Goal: Task Accomplishment & Management: Manage account settings

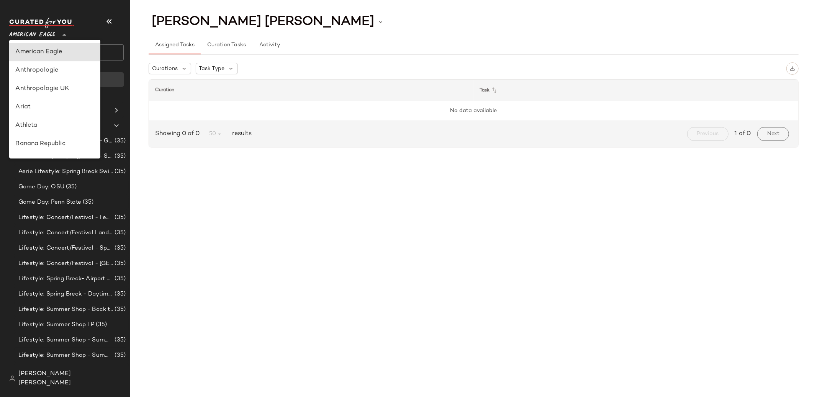
click at [57, 32] on div "American Eagle **" at bounding box center [33, 30] width 49 height 19
click at [66, 385] on span "[PERSON_NAME] [PERSON_NAME]" at bounding box center [70, 379] width 105 height 18
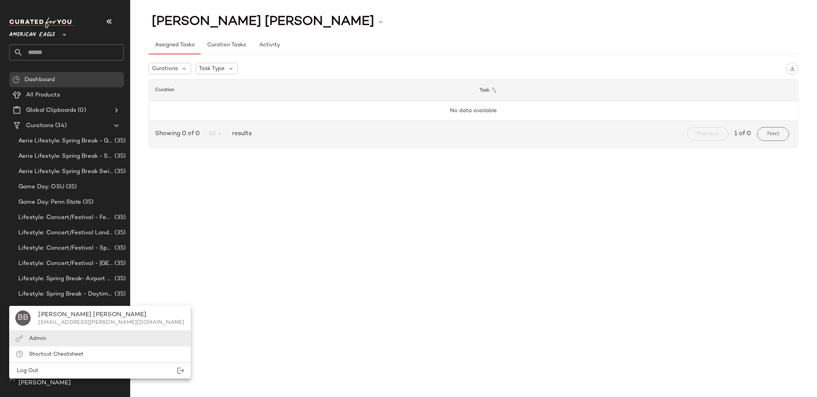
click at [75, 341] on div "Admin" at bounding box center [99, 339] width 181 height 16
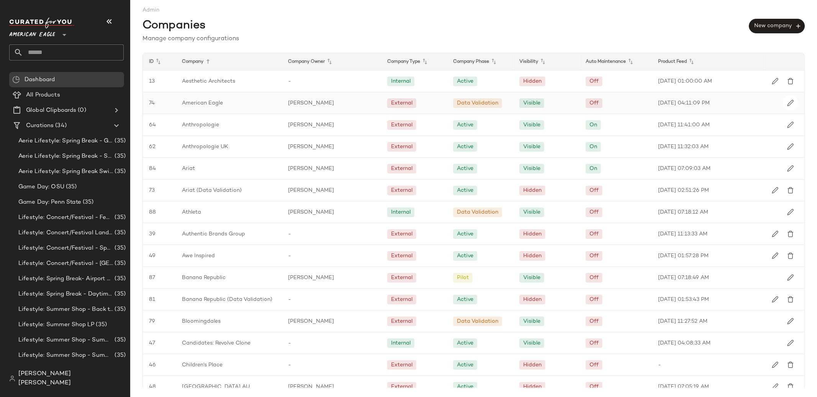
click at [278, 103] on div "American Eagle" at bounding box center [229, 102] width 106 height 21
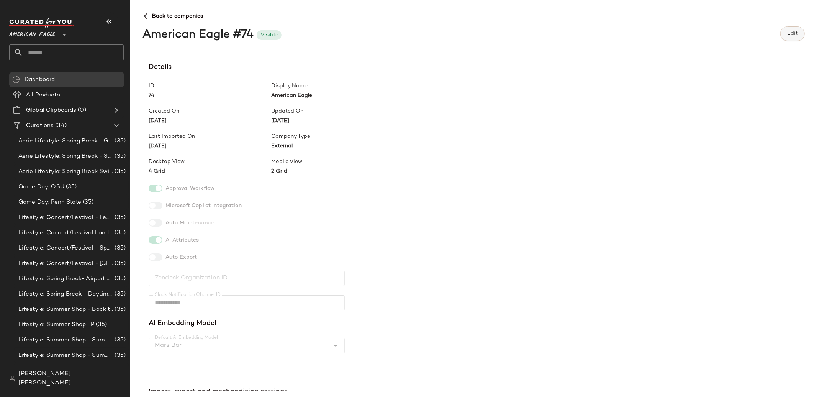
click at [786, 38] on button "Edit" at bounding box center [793, 33] width 25 height 15
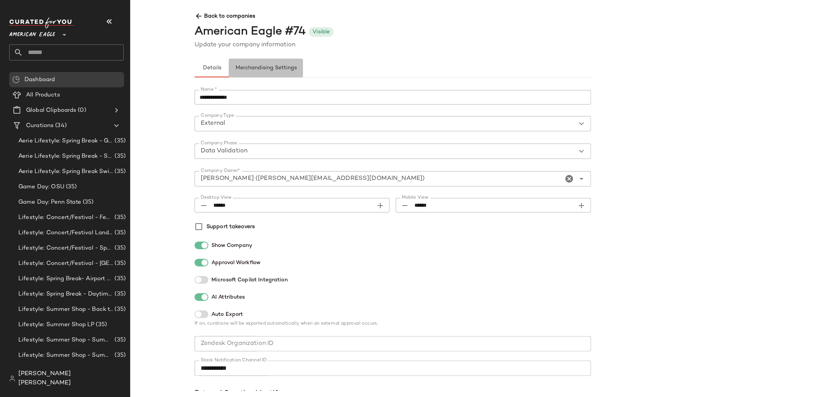
click at [278, 69] on span "Merchandising Settings" at bounding box center [266, 68] width 62 height 6
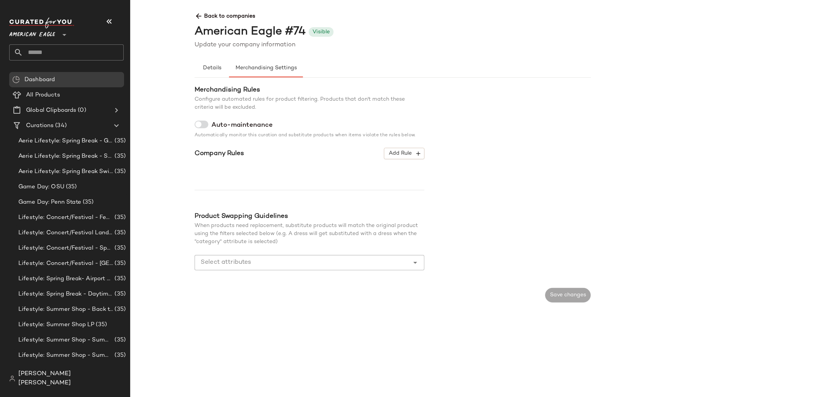
click at [227, 15] on span "Back to companies" at bounding box center [591, 13] width 793 height 14
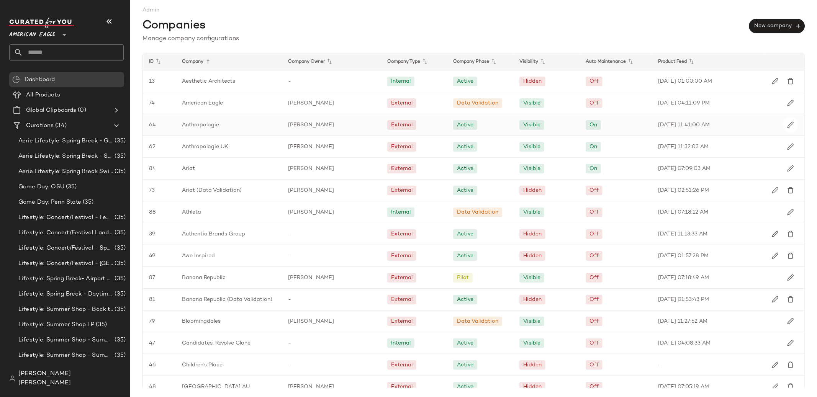
click at [425, 119] on div "External" at bounding box center [414, 124] width 66 height 21
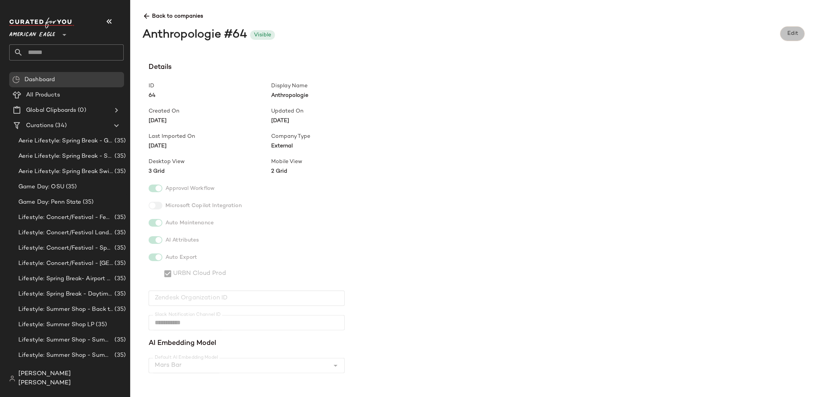
click at [794, 31] on span "Edit" at bounding box center [792, 34] width 11 height 6
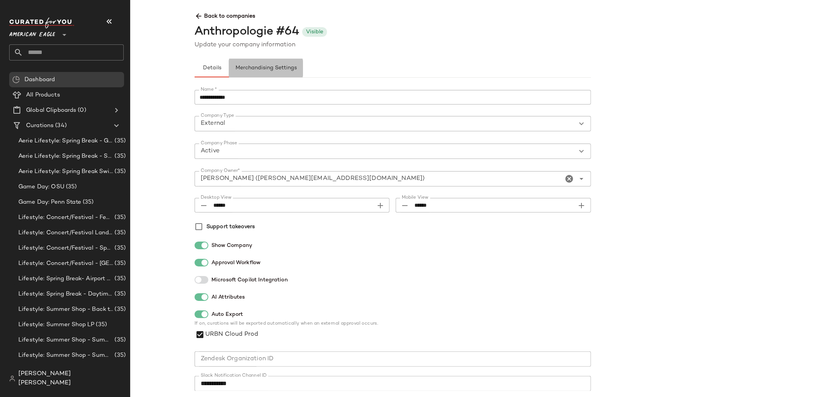
click at [267, 60] on button "Merchandising Settings" at bounding box center [266, 68] width 74 height 18
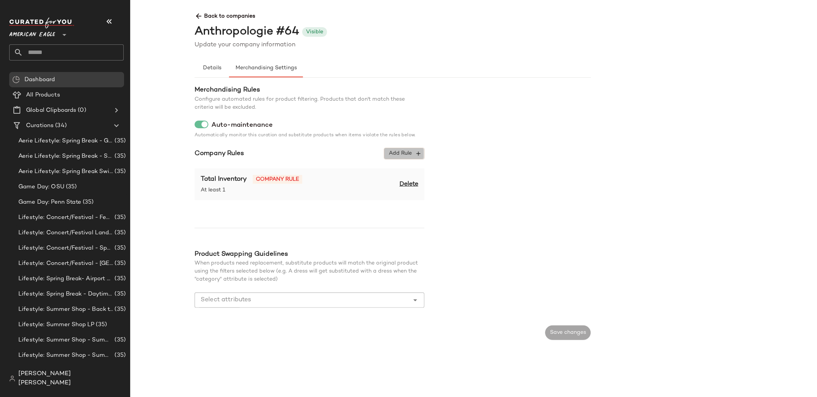
click at [415, 150] on button "Add Rule" at bounding box center [404, 153] width 40 height 11
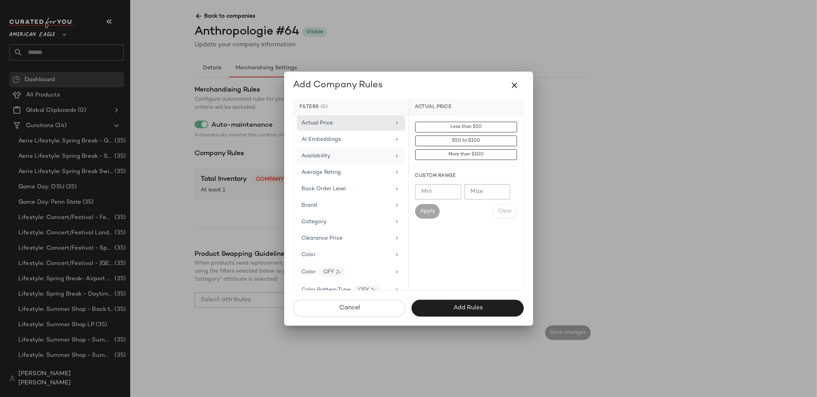
click at [354, 152] on div "Availability" at bounding box center [346, 156] width 89 height 8
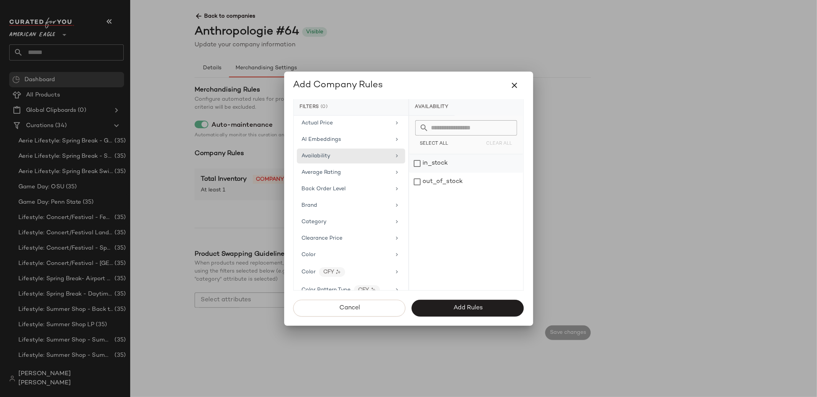
click at [433, 156] on div "in_stock" at bounding box center [466, 163] width 114 height 18
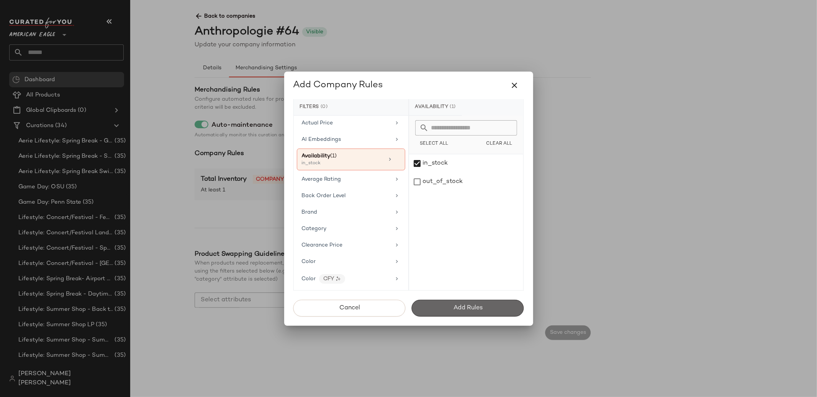
click at [455, 308] on span "Add Rules" at bounding box center [468, 308] width 30 height 7
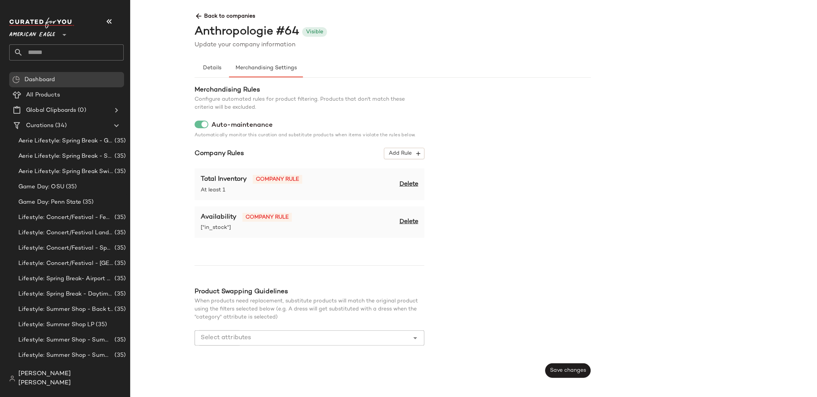
click at [412, 182] on span "Delete" at bounding box center [409, 184] width 19 height 9
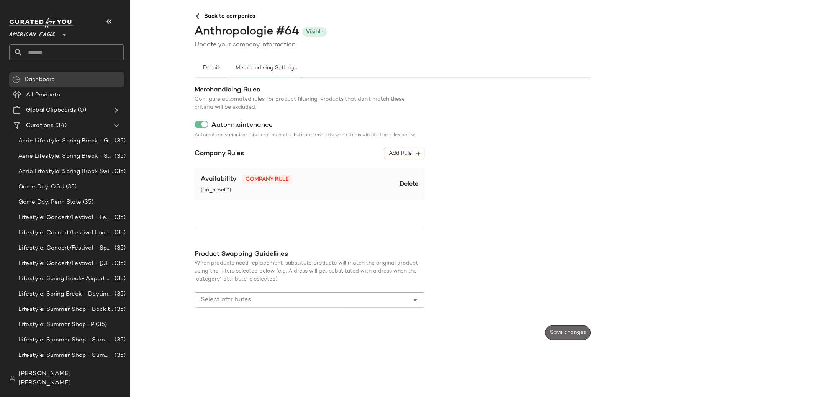
click at [576, 330] on span "Save changes" at bounding box center [568, 333] width 36 height 6
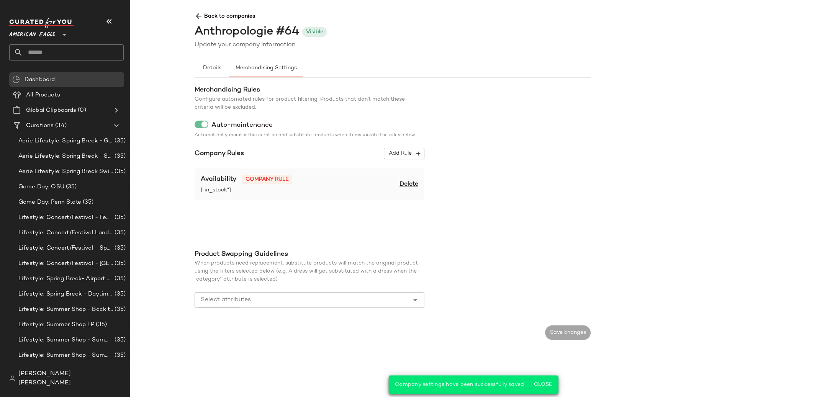
click at [214, 18] on span "Back to companies" at bounding box center [591, 13] width 793 height 14
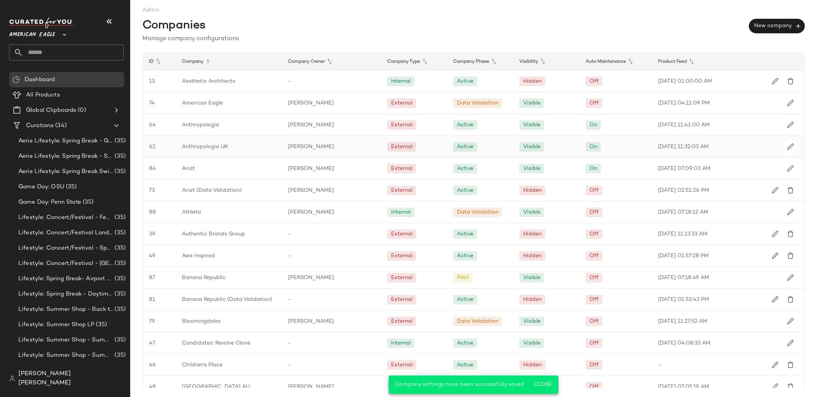
click at [246, 141] on div "Anthropologie UK" at bounding box center [229, 146] width 106 height 21
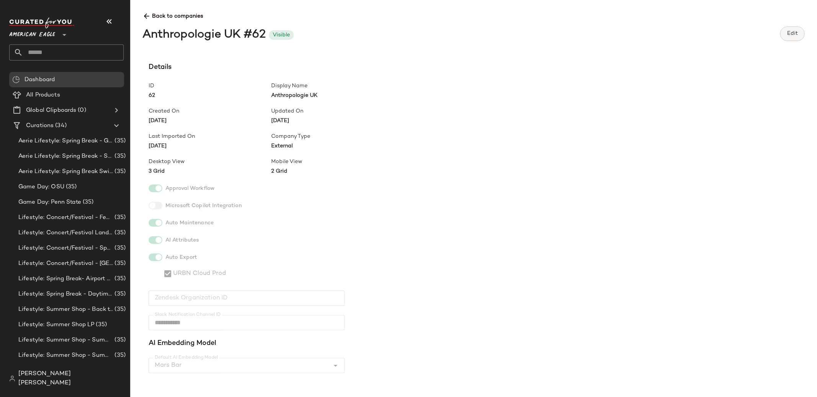
click at [789, 33] on span "Edit" at bounding box center [792, 34] width 11 height 6
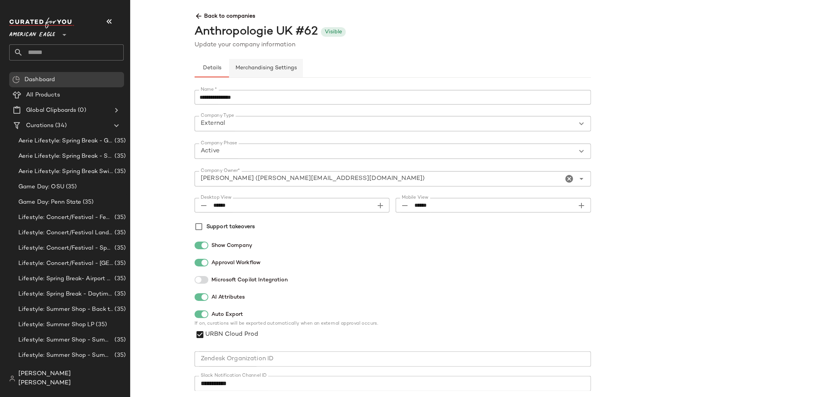
click at [280, 69] on span "Merchandising Settings" at bounding box center [266, 68] width 62 height 6
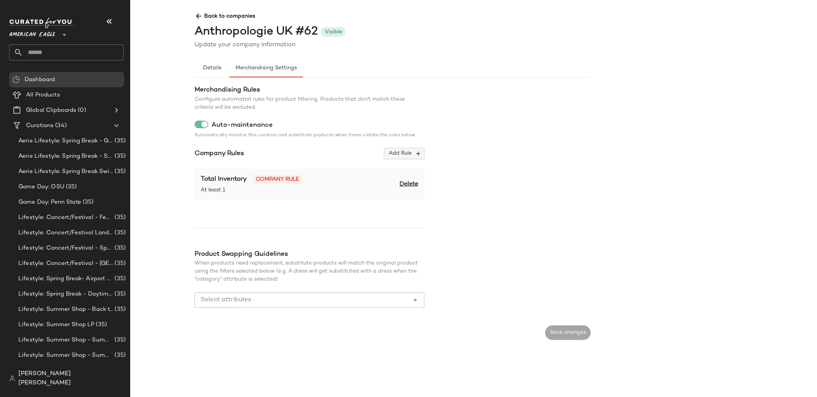
click at [403, 150] on span "Add Rule" at bounding box center [405, 153] width 32 height 7
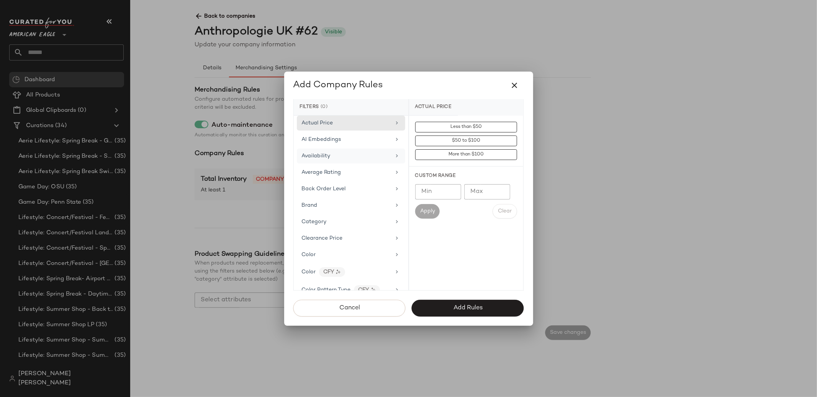
click at [365, 154] on div "Availability" at bounding box center [346, 156] width 89 height 8
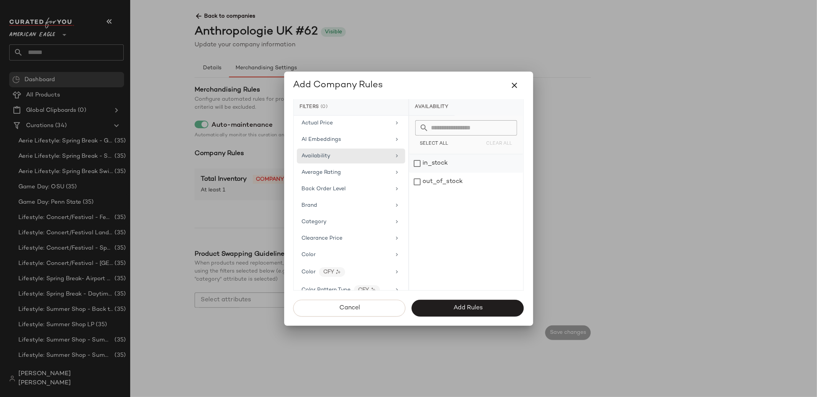
click at [438, 166] on div "in_stock" at bounding box center [466, 163] width 114 height 18
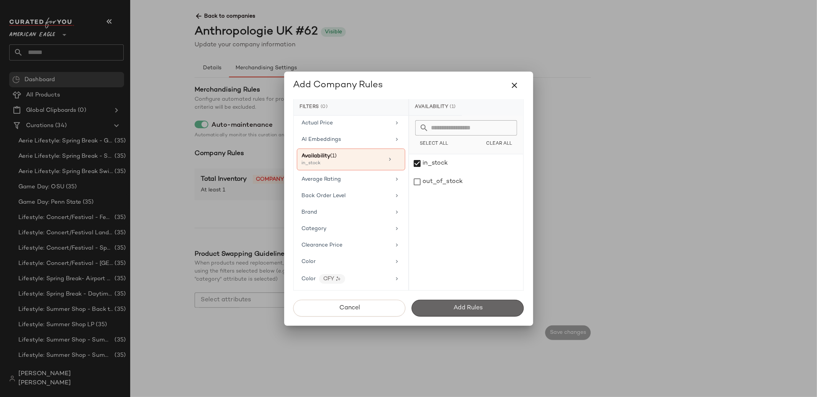
click at [438, 304] on button "Add Rules" at bounding box center [468, 308] width 112 height 17
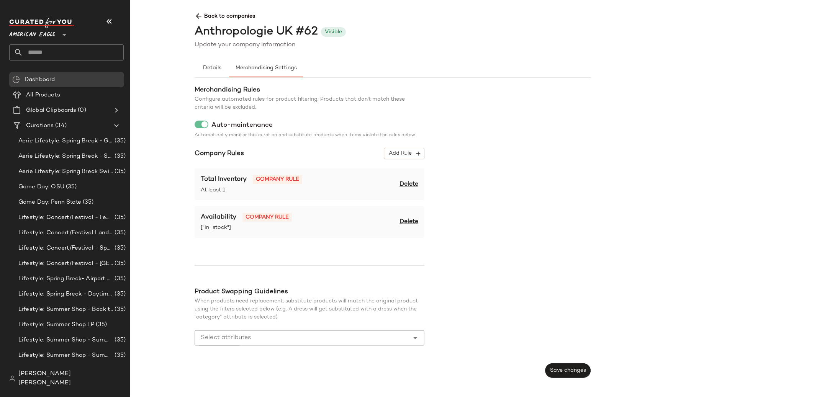
click at [409, 185] on span "Delete" at bounding box center [409, 184] width 19 height 9
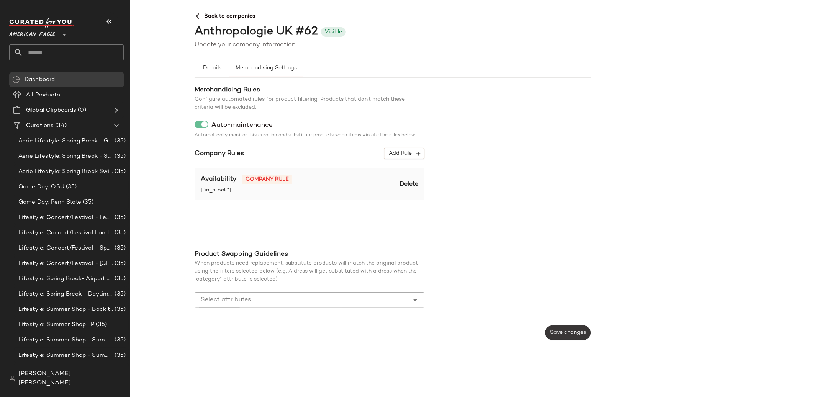
click at [555, 329] on button "Save changes" at bounding box center [568, 333] width 46 height 15
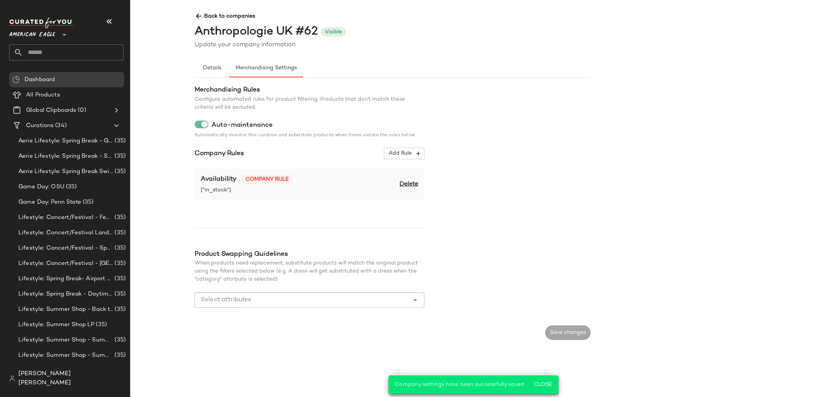
click at [212, 17] on span "Back to companies" at bounding box center [591, 13] width 793 height 14
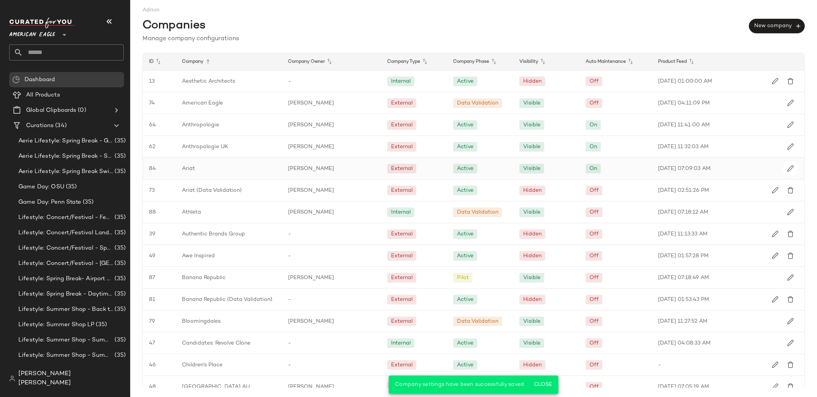
click at [221, 168] on div "Ariat" at bounding box center [229, 168] width 106 height 21
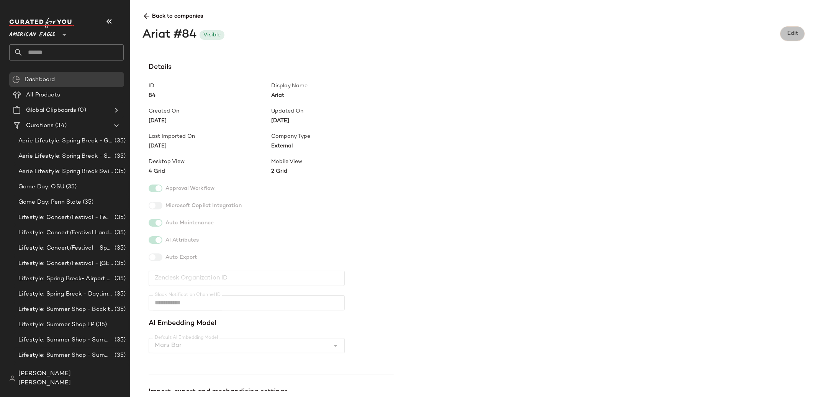
click at [790, 35] on span "Edit" at bounding box center [792, 34] width 11 height 6
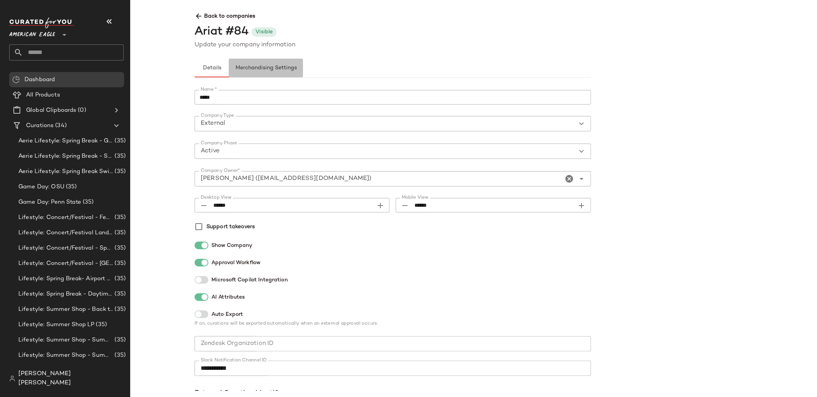
click at [262, 73] on button "Merchandising Settings" at bounding box center [266, 68] width 74 height 18
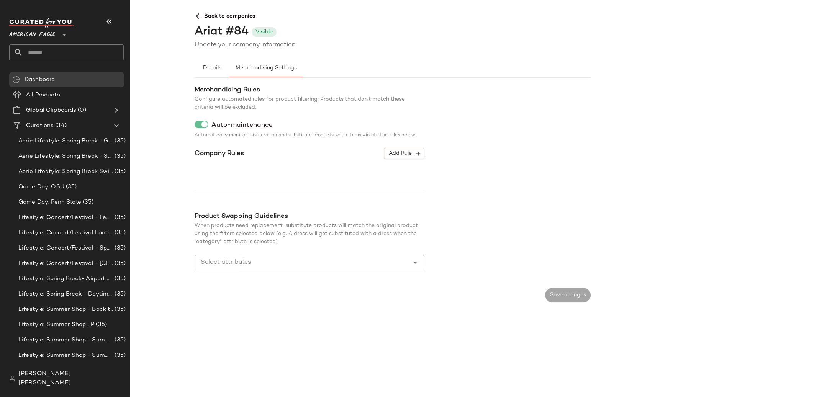
click at [193, 18] on div "Back to companies Ariat #84 Visible Update your company information" at bounding box center [591, 28] width 805 height 44
click at [199, 17] on icon at bounding box center [199, 16] width 8 height 8
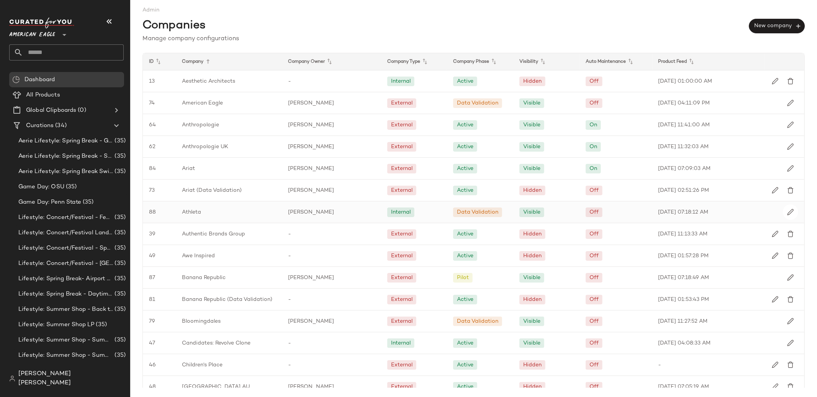
click at [248, 205] on div "Athleta" at bounding box center [229, 212] width 106 height 21
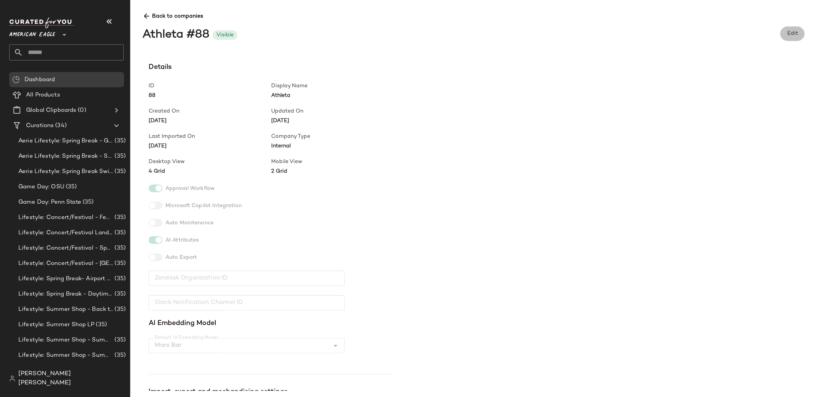
click at [788, 38] on button "Edit" at bounding box center [793, 33] width 25 height 15
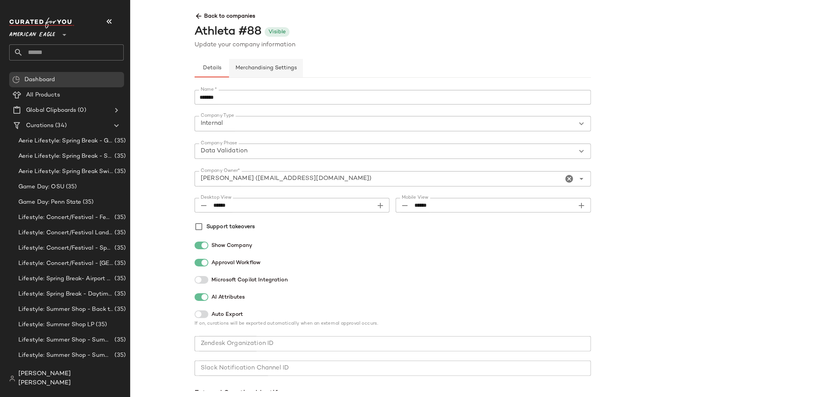
click at [290, 74] on button "Merchandising Settings" at bounding box center [266, 68] width 74 height 18
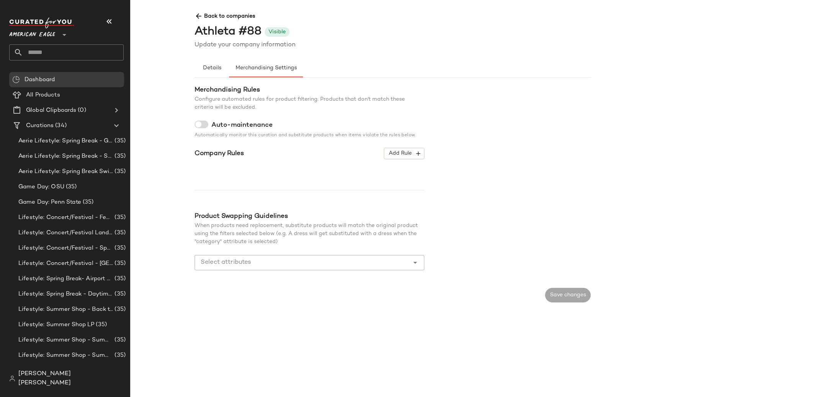
click at [206, 16] on span "Back to companies" at bounding box center [591, 13] width 793 height 14
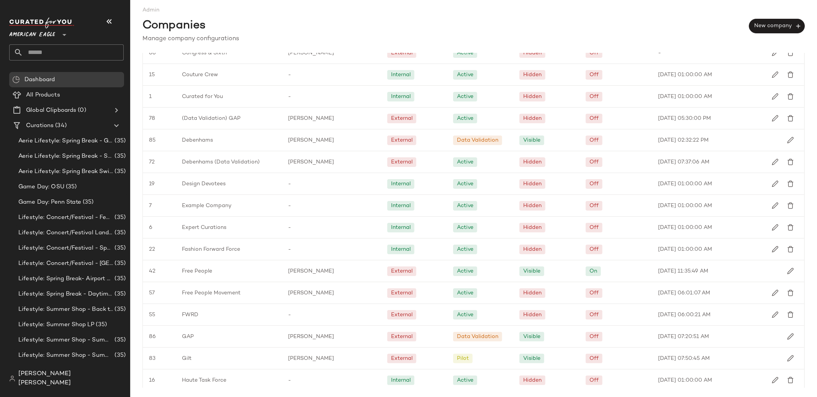
scroll to position [380, 0]
click at [263, 271] on div "Free People" at bounding box center [229, 269] width 106 height 21
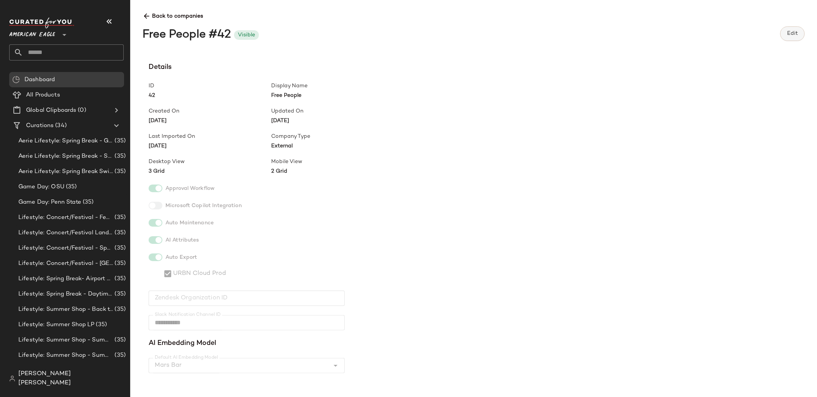
click at [790, 32] on span "Edit" at bounding box center [792, 34] width 11 height 6
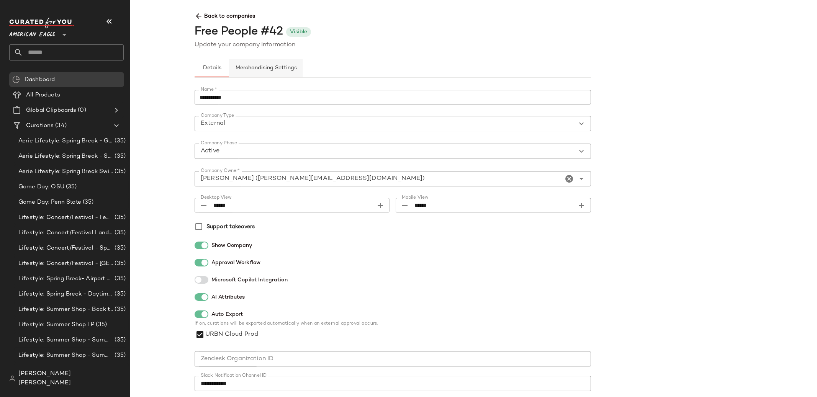
click at [269, 73] on button "Merchandising Settings" at bounding box center [266, 68] width 74 height 18
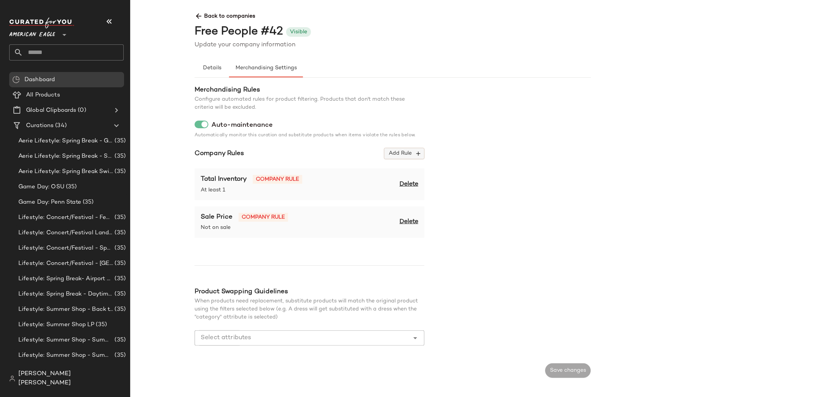
click at [410, 156] on span "Add Rule" at bounding box center [405, 153] width 32 height 7
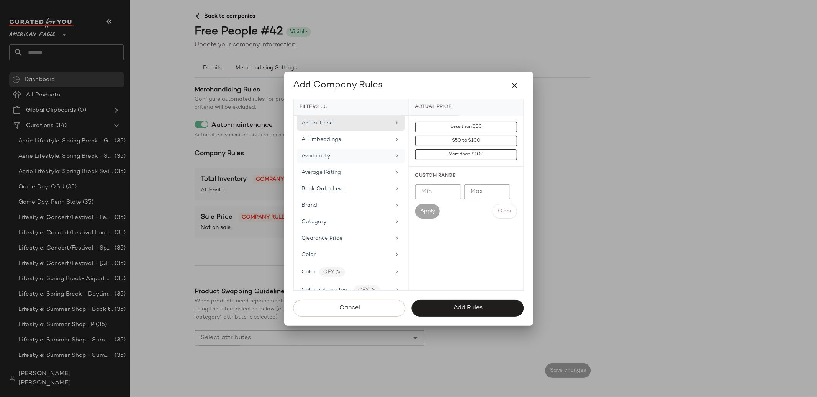
click at [372, 156] on div "Availability" at bounding box center [346, 156] width 89 height 8
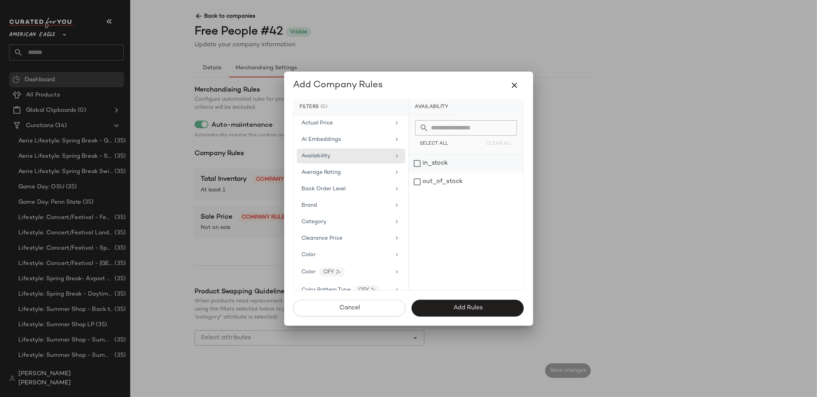
click at [448, 161] on div "in_stock" at bounding box center [466, 163] width 114 height 18
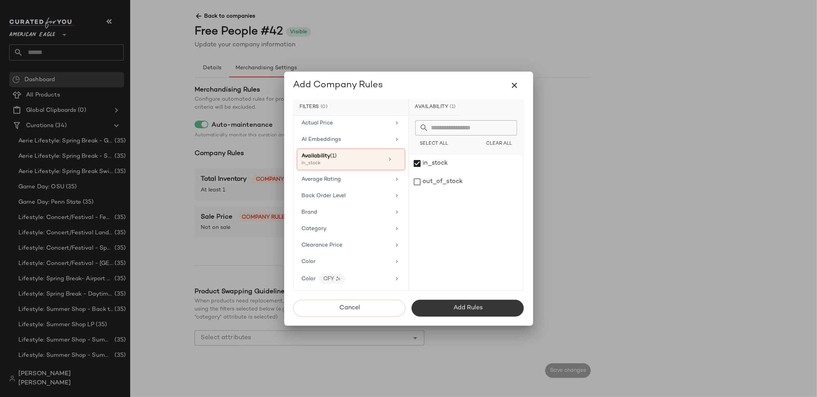
click at [444, 312] on button "Add Rules" at bounding box center [468, 308] width 112 height 17
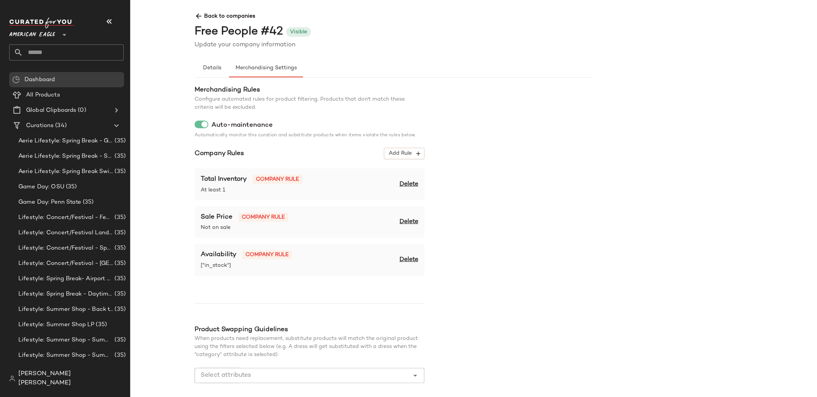
click at [407, 187] on span "Delete" at bounding box center [409, 184] width 19 height 9
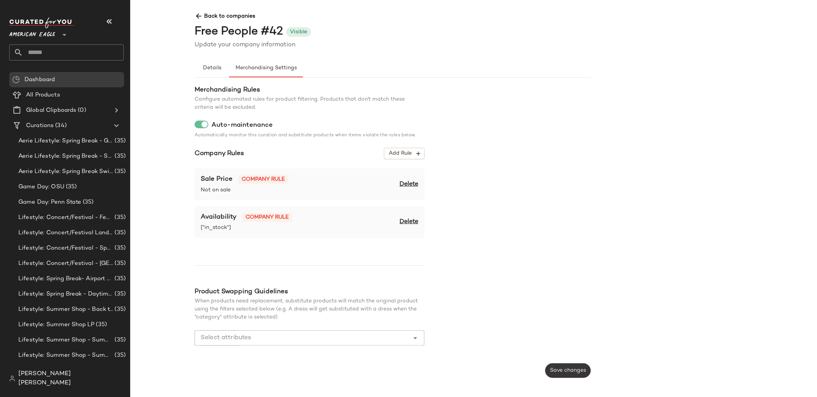
click at [578, 370] on span "Save changes" at bounding box center [568, 371] width 36 height 6
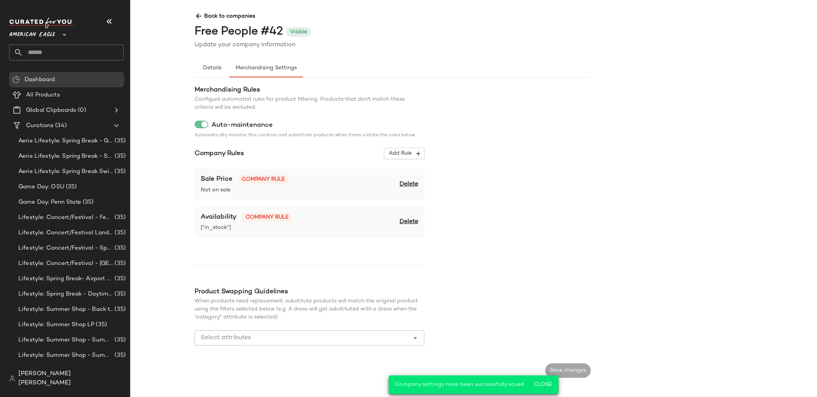
click at [203, 20] on span "Back to companies" at bounding box center [591, 13] width 793 height 14
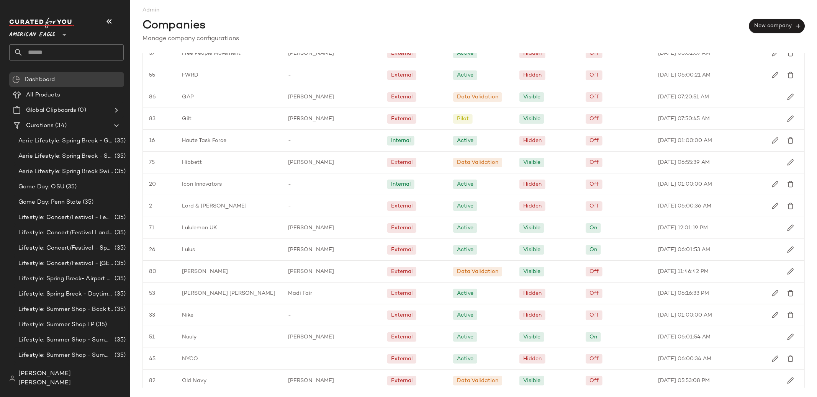
scroll to position [626, 0]
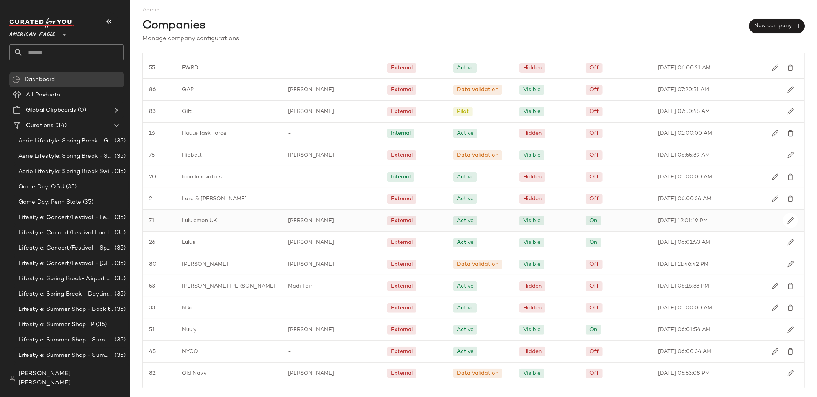
click at [276, 215] on div "Lululemon UK" at bounding box center [229, 220] width 106 height 21
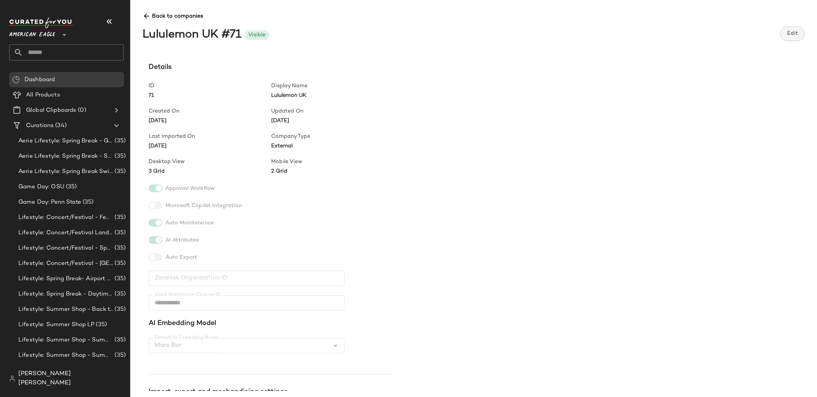
click at [791, 33] on span "Edit" at bounding box center [792, 34] width 11 height 6
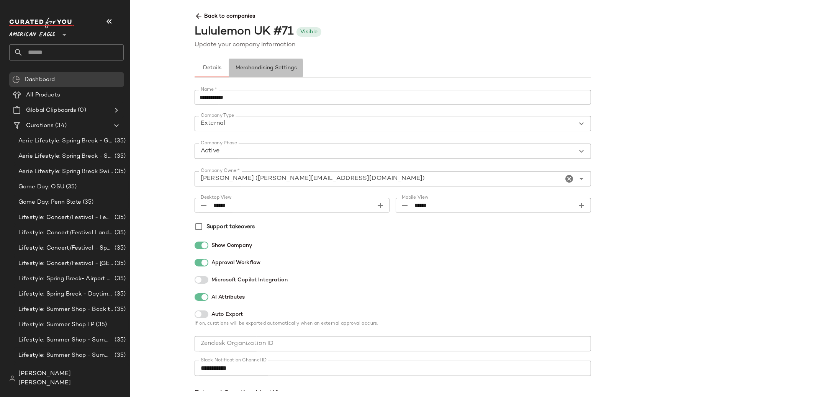
click at [282, 68] on span "Merchandising Settings" at bounding box center [266, 68] width 62 height 6
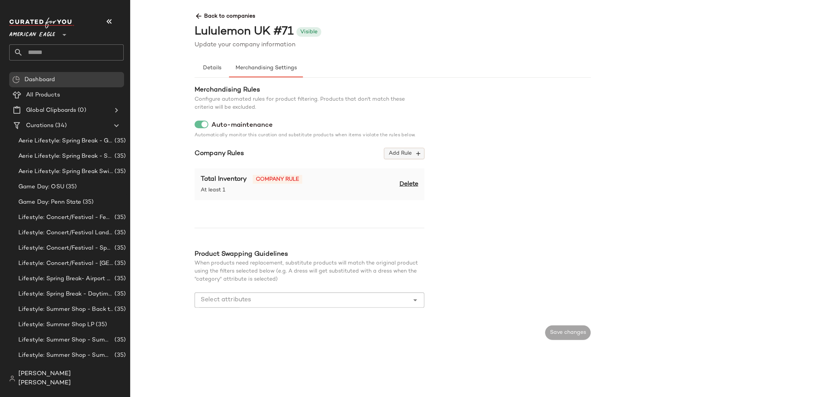
click at [390, 150] on span "Add Rule" at bounding box center [405, 153] width 32 height 7
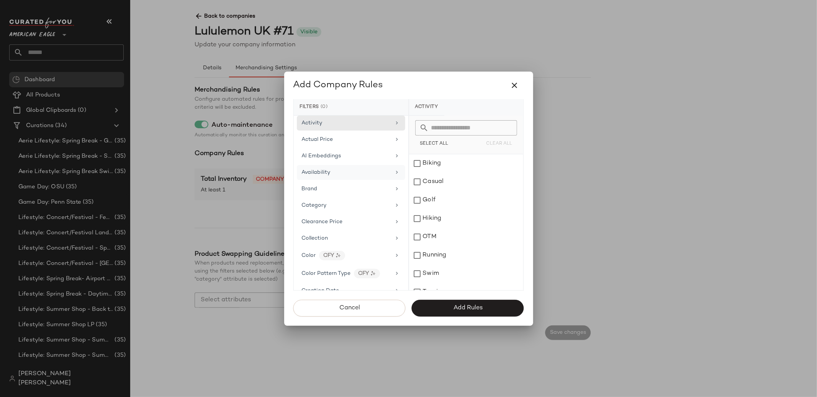
click at [371, 166] on div "Availability" at bounding box center [351, 172] width 108 height 15
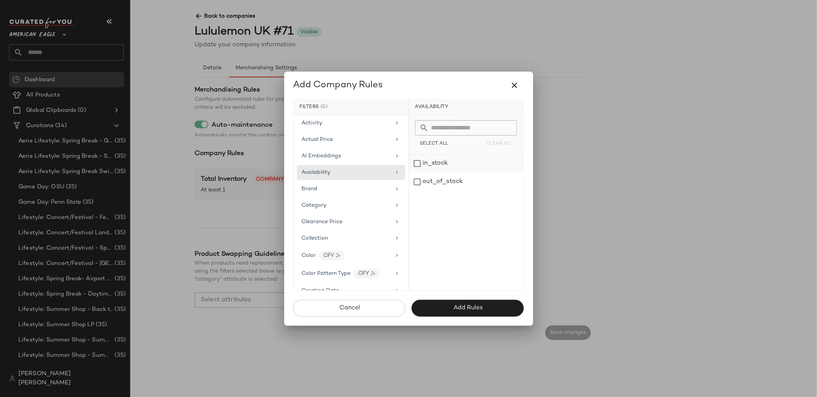
click at [425, 165] on div "in_stock" at bounding box center [466, 163] width 114 height 18
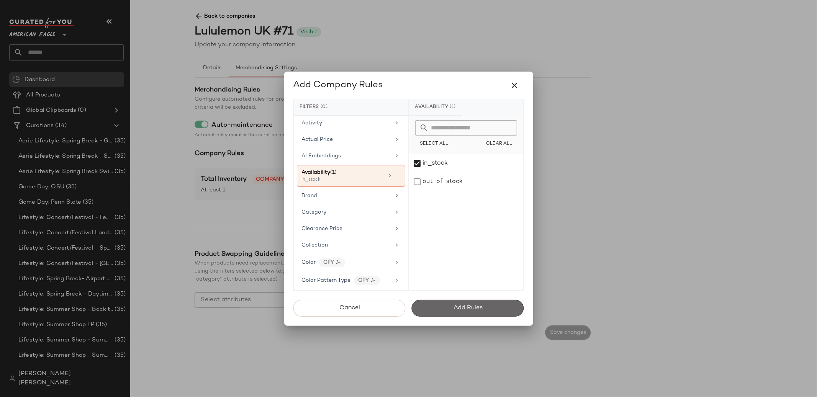
click at [440, 302] on button "Add Rules" at bounding box center [468, 308] width 112 height 17
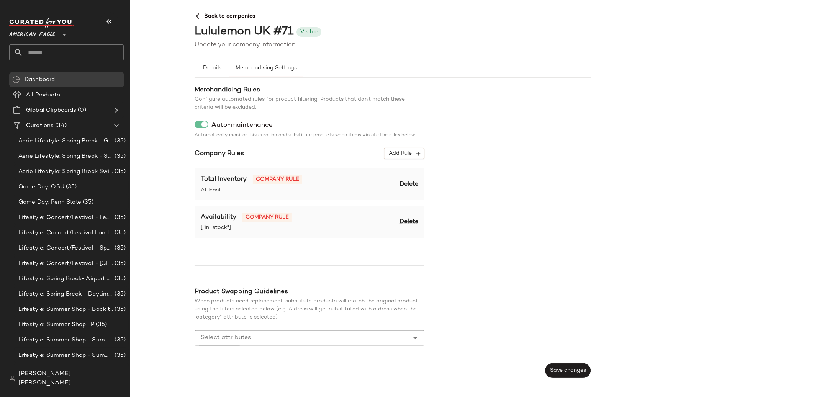
click at [406, 182] on span "Delete" at bounding box center [409, 184] width 19 height 9
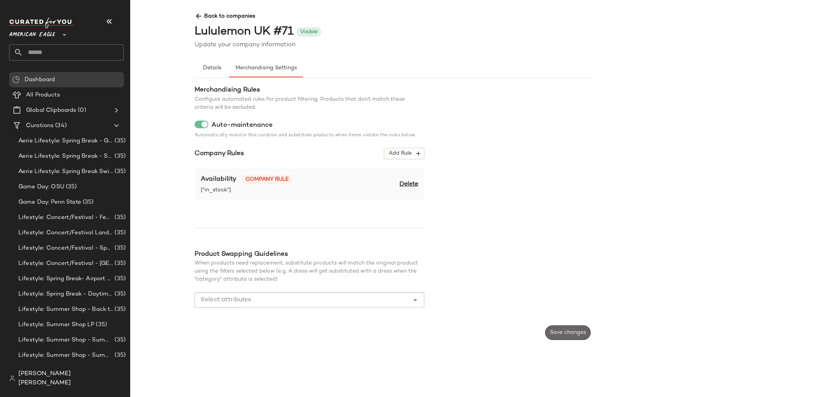
click at [559, 330] on span "Save changes" at bounding box center [568, 333] width 36 height 6
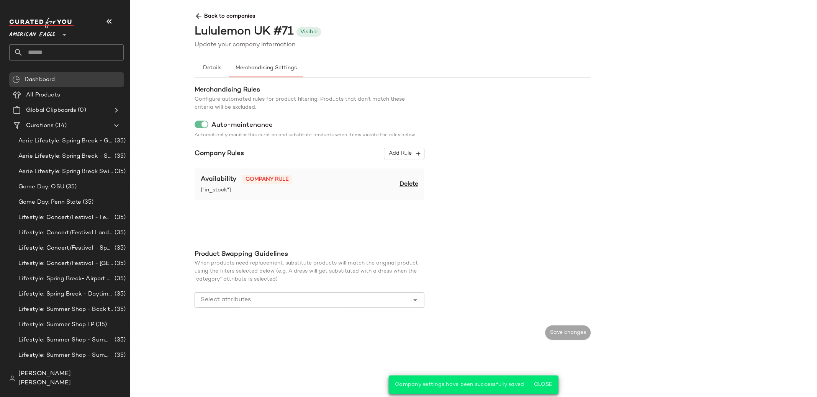
click at [228, 17] on span "Back to companies" at bounding box center [591, 13] width 793 height 14
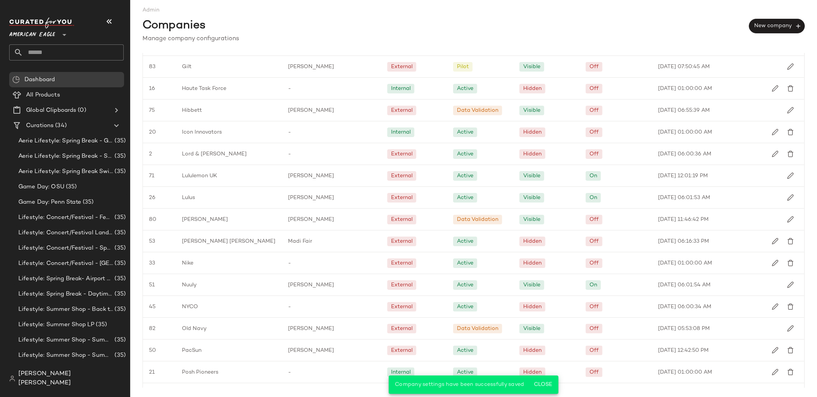
scroll to position [671, 0]
click at [266, 200] on div "Lulus" at bounding box center [229, 197] width 106 height 21
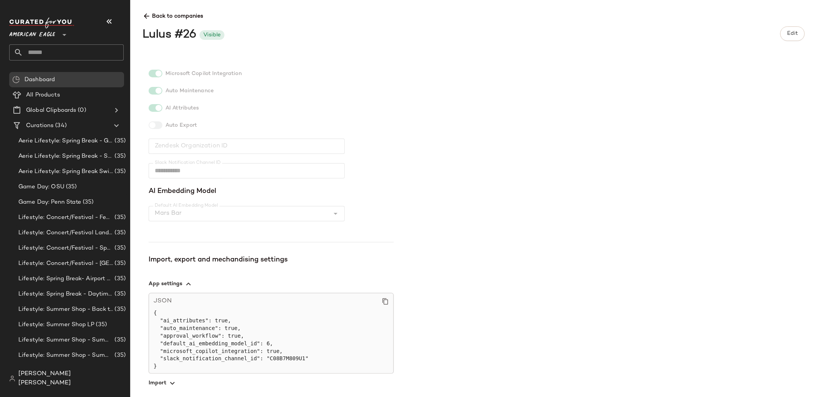
scroll to position [170, 0]
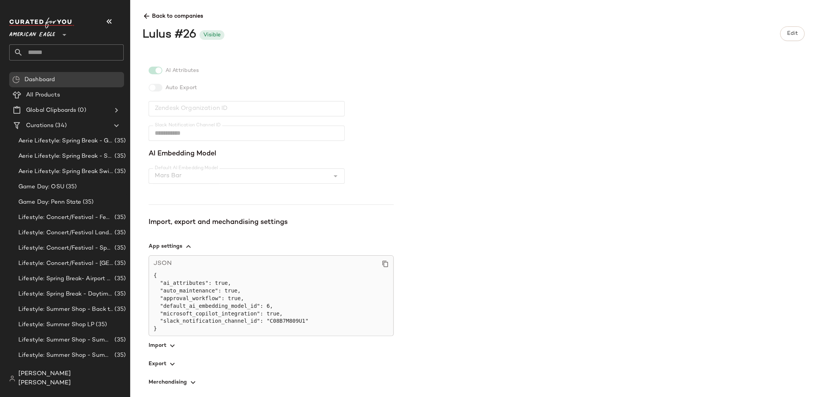
click at [182, 382] on span "button" at bounding box center [271, 382] width 245 height 18
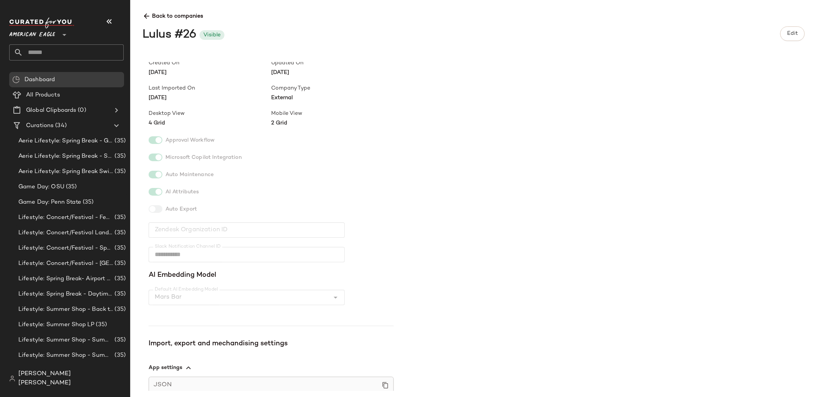
scroll to position [0, 0]
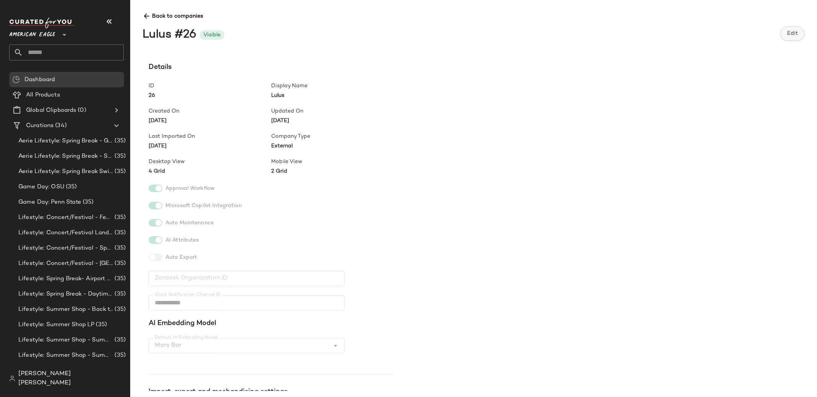
click at [782, 35] on button "Edit" at bounding box center [793, 33] width 25 height 15
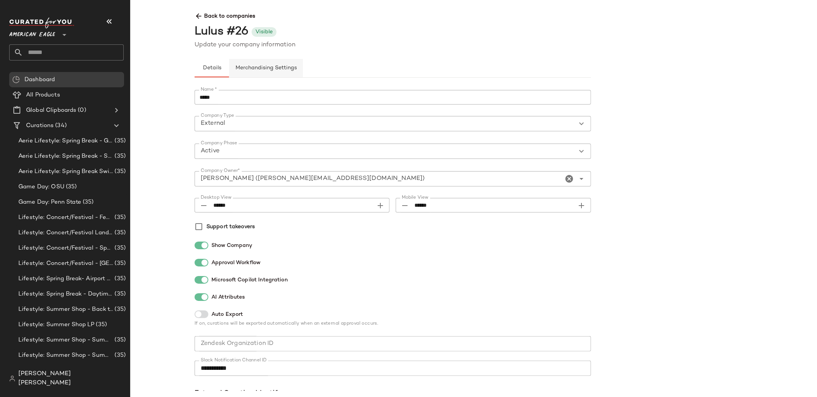
click at [256, 70] on span "Merchandising Settings" at bounding box center [266, 68] width 62 height 6
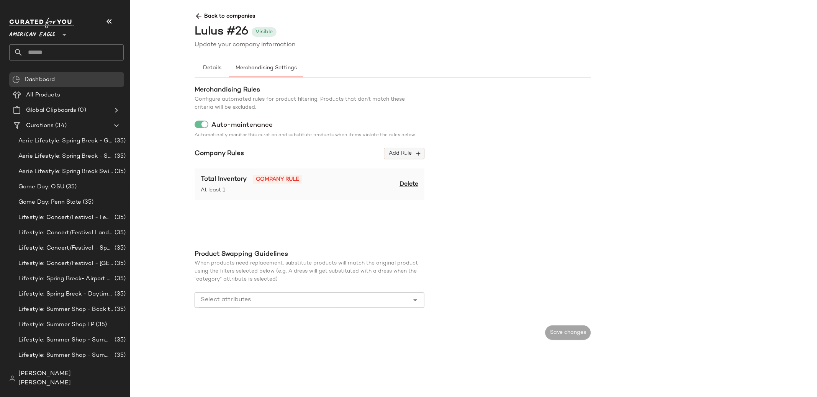
click at [407, 153] on span "Add Rule" at bounding box center [405, 153] width 32 height 7
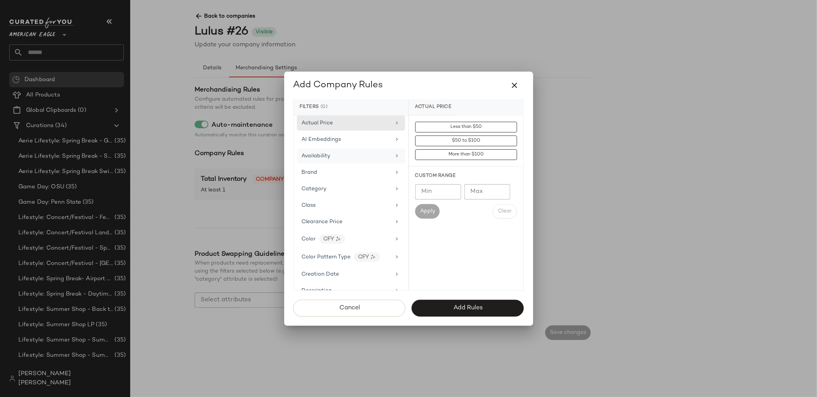
click at [375, 154] on div "Availability" at bounding box center [346, 156] width 89 height 8
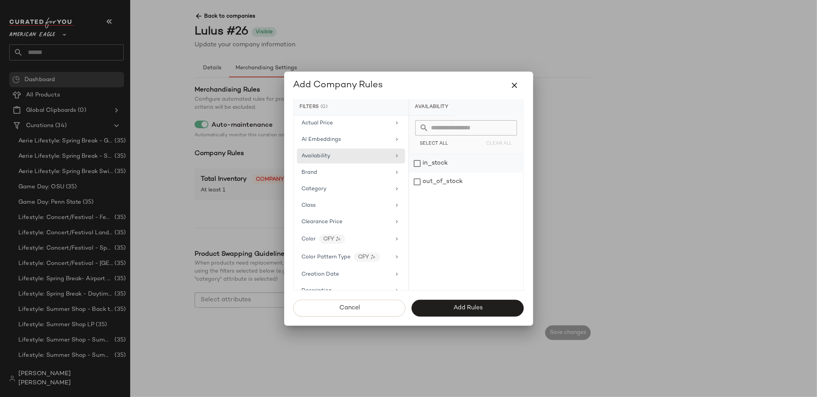
click at [456, 158] on div "in_stock" at bounding box center [466, 163] width 114 height 18
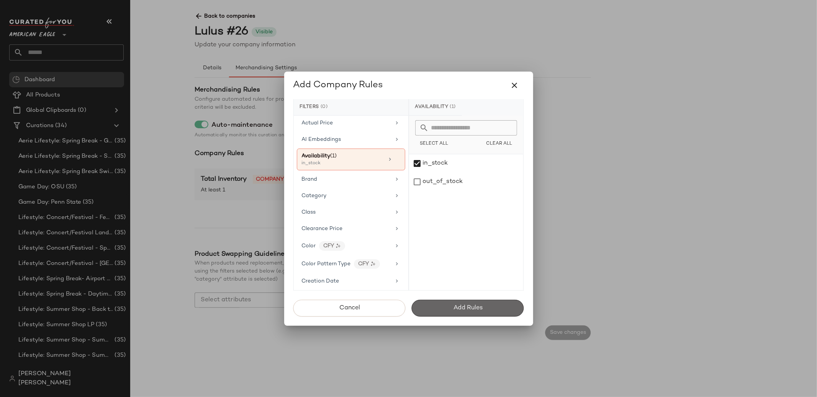
click at [453, 312] on button "Add Rules" at bounding box center [468, 308] width 112 height 17
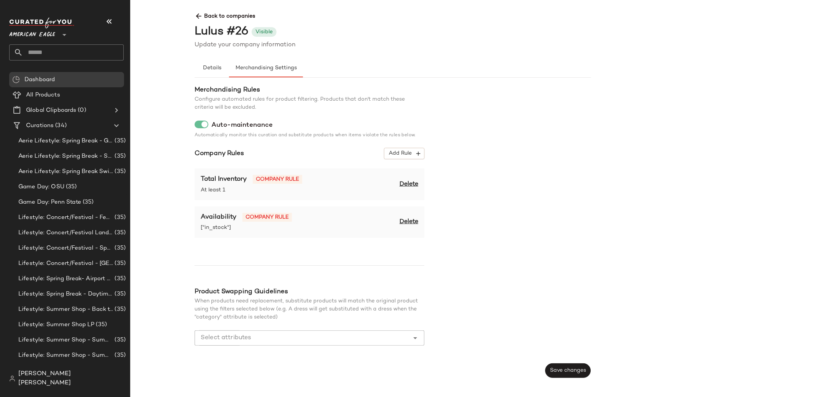
click at [407, 185] on span "Delete" at bounding box center [409, 184] width 19 height 9
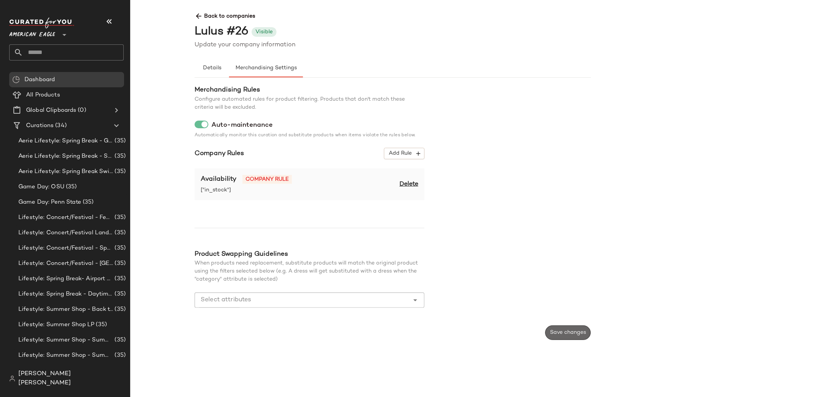
click at [558, 329] on button "Save changes" at bounding box center [568, 333] width 46 height 15
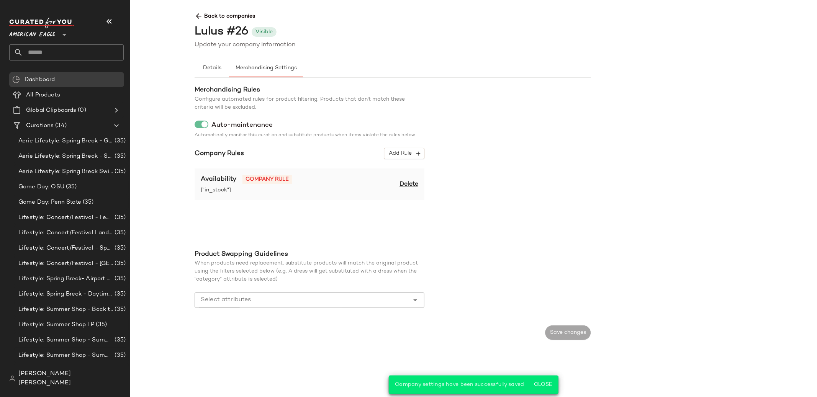
click at [221, 15] on span "Back to companies" at bounding box center [591, 13] width 793 height 14
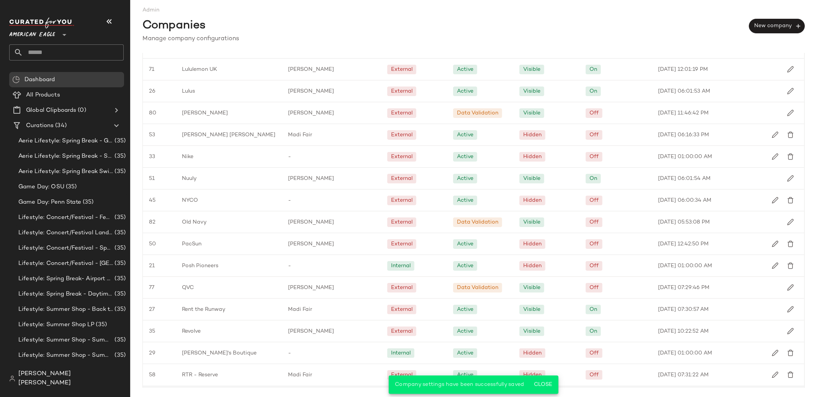
scroll to position [780, 0]
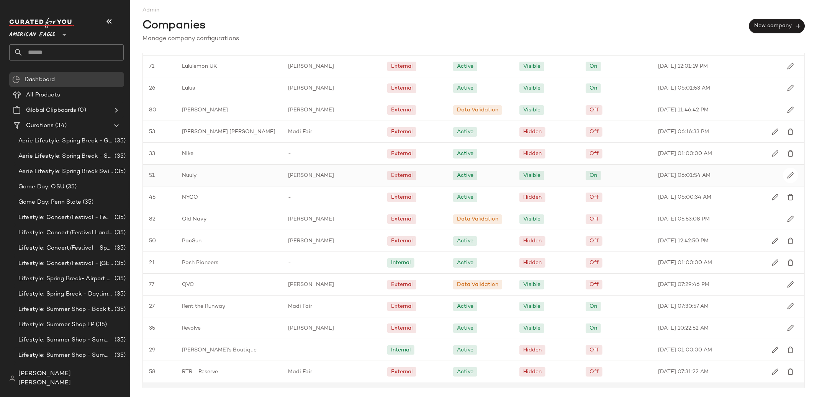
click at [237, 178] on div "Nuuly" at bounding box center [229, 175] width 106 height 21
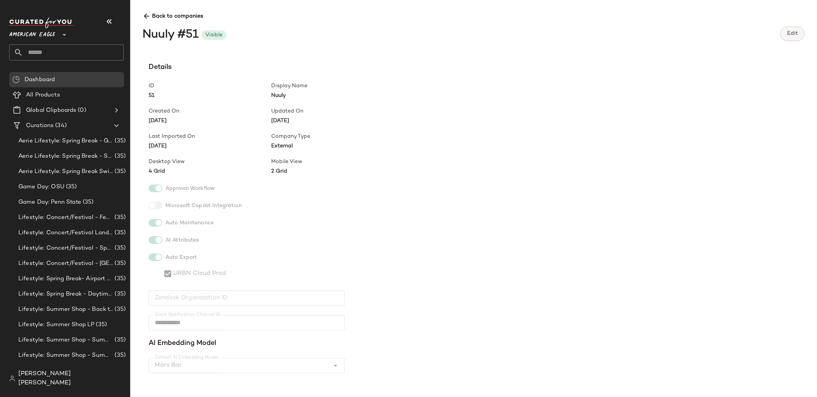
click at [802, 37] on button "Edit" at bounding box center [793, 33] width 25 height 15
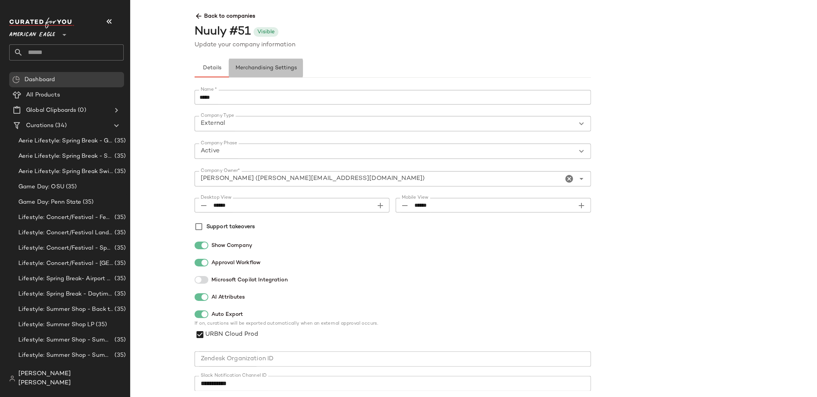
click at [264, 71] on span "Merchandising Settings" at bounding box center [266, 68] width 62 height 6
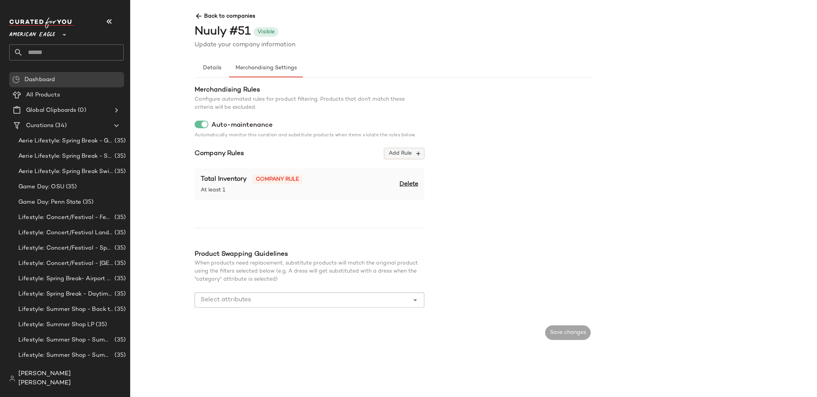
click at [407, 149] on button "Add Rule" at bounding box center [404, 153] width 40 height 11
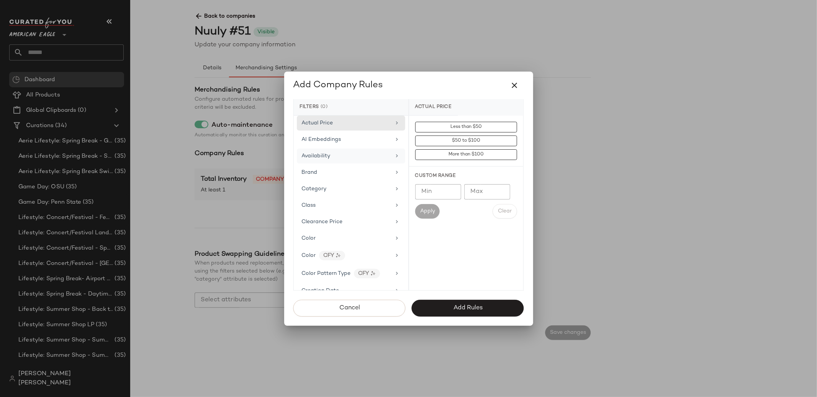
click at [323, 156] on span "Availability" at bounding box center [316, 156] width 29 height 6
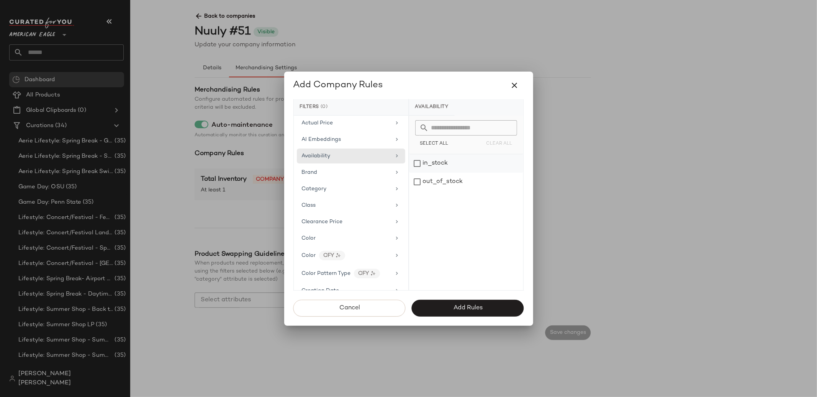
click at [426, 163] on div "in_stock" at bounding box center [466, 163] width 114 height 18
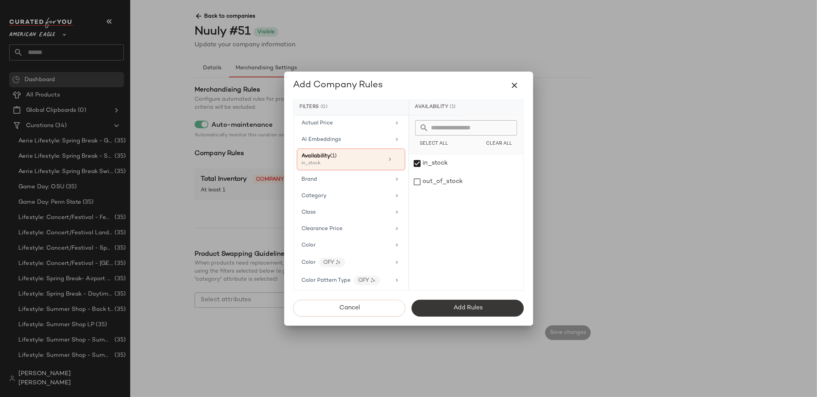
click at [451, 303] on button "Add Rules" at bounding box center [468, 308] width 112 height 17
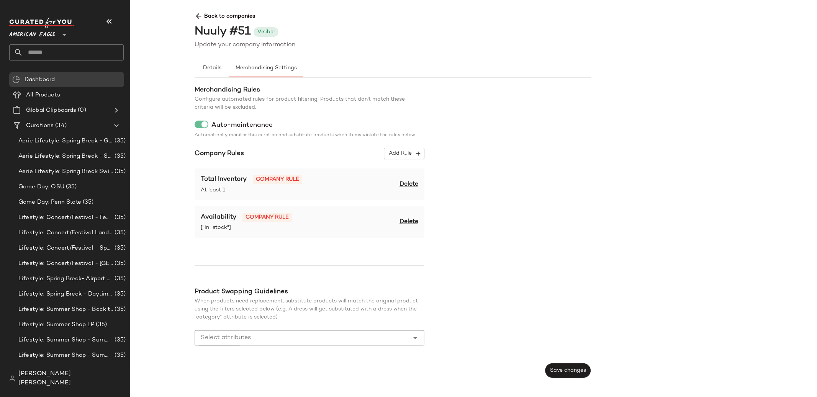
click at [405, 186] on span "Delete" at bounding box center [409, 184] width 19 height 9
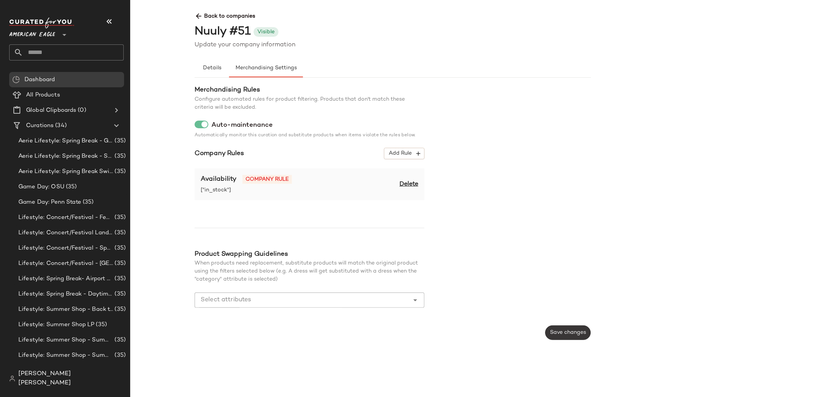
click at [561, 336] on button "Save changes" at bounding box center [568, 333] width 46 height 15
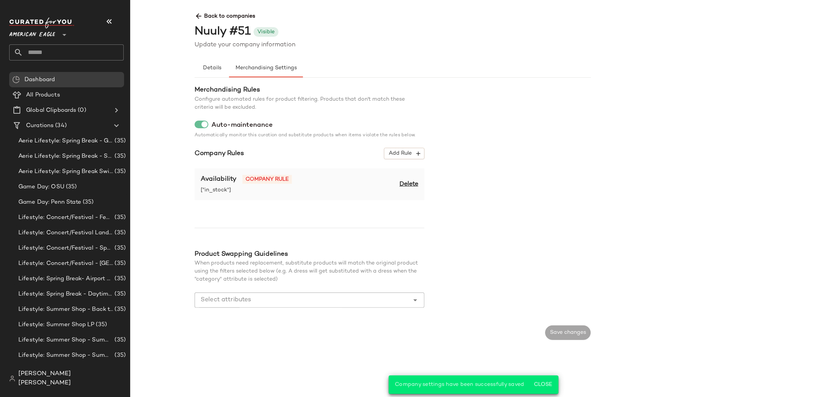
click at [238, 17] on span "Back to companies" at bounding box center [591, 13] width 793 height 14
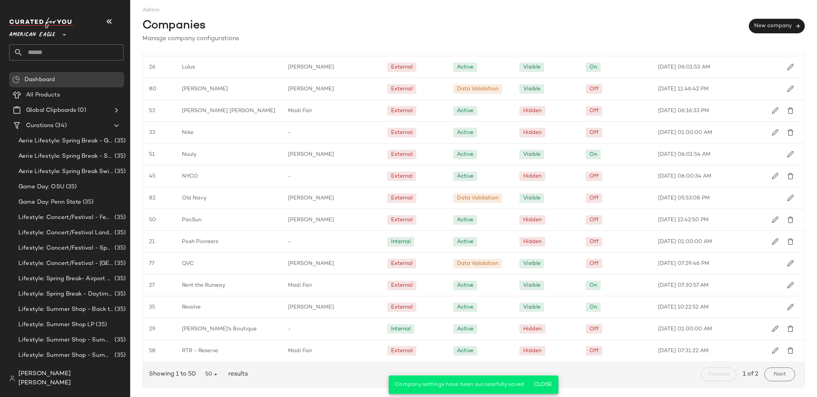
scroll to position [801, 0]
click at [298, 282] on span "Madi Fair" at bounding box center [300, 286] width 24 height 8
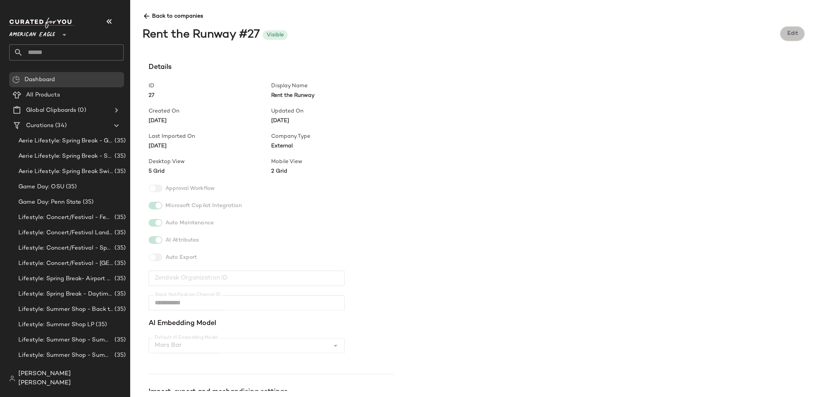
click at [784, 30] on button "Edit" at bounding box center [793, 33] width 25 height 15
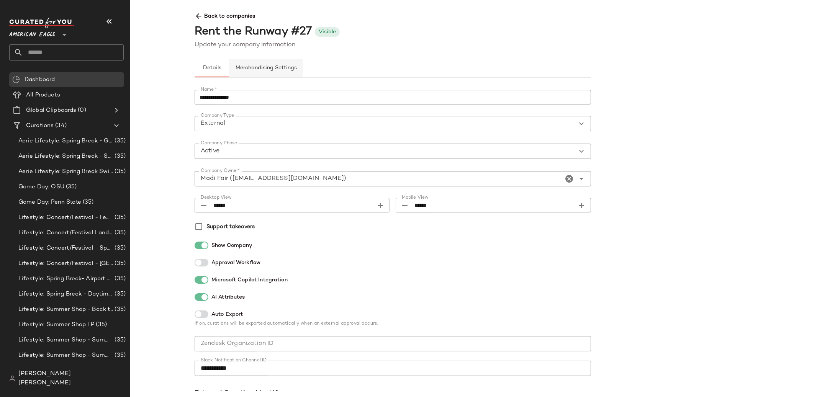
click at [253, 67] on span "Merchandising Settings" at bounding box center [266, 68] width 62 height 6
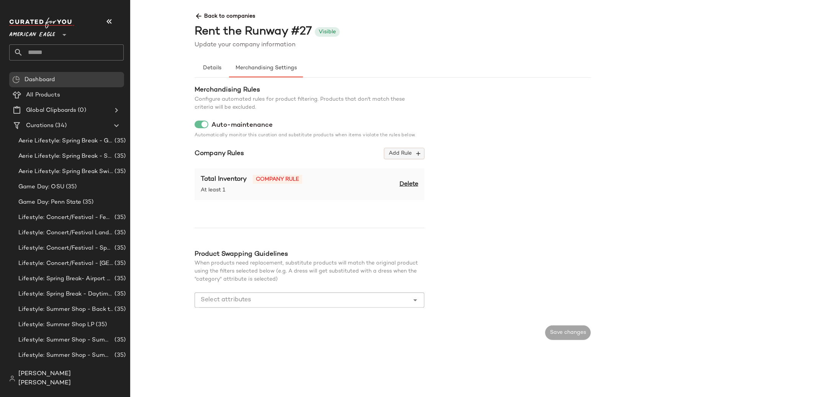
click at [394, 149] on button "Add Rule" at bounding box center [404, 153] width 40 height 11
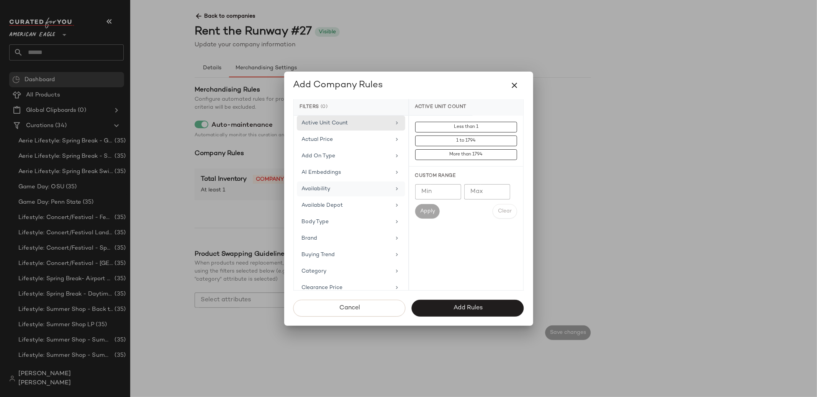
click at [337, 186] on div "Availability" at bounding box center [346, 189] width 89 height 8
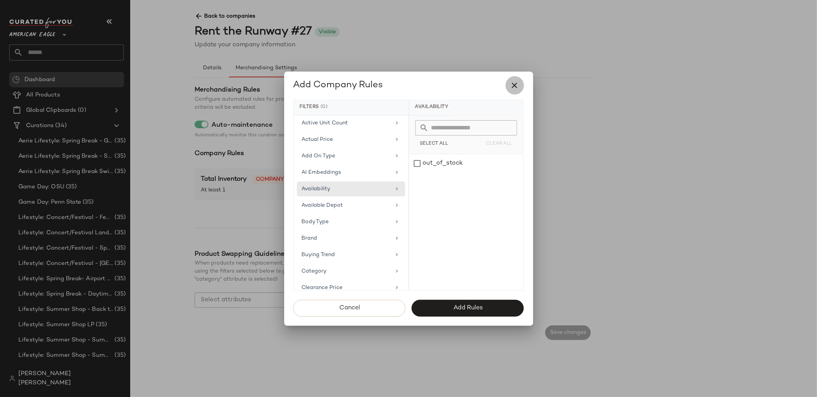
click at [520, 86] on button "button" at bounding box center [515, 85] width 18 height 18
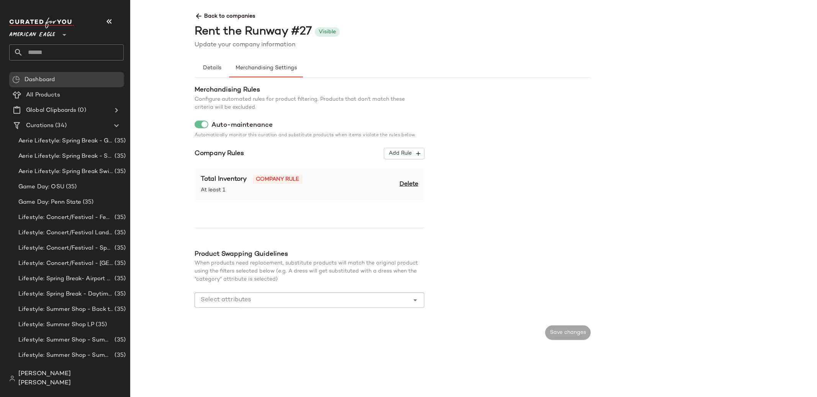
click at [230, 13] on span "Back to companies" at bounding box center [591, 13] width 793 height 14
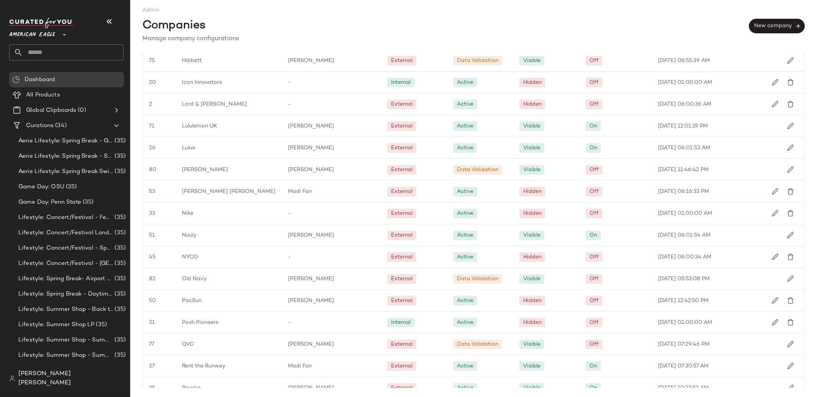
scroll to position [802, 0]
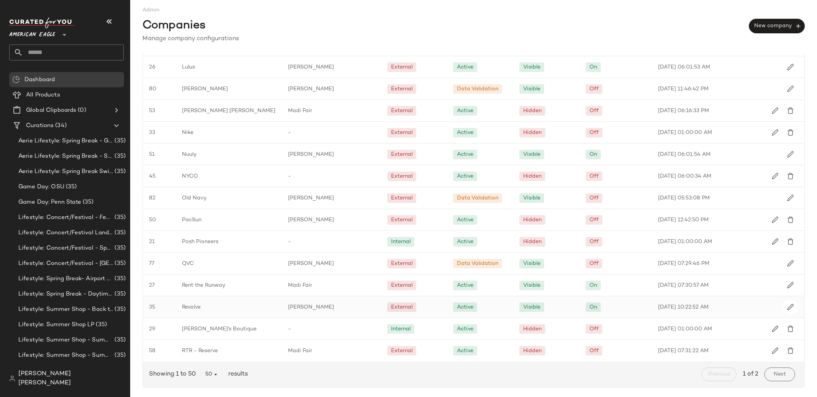
click at [229, 305] on div "Revolve" at bounding box center [229, 307] width 106 height 21
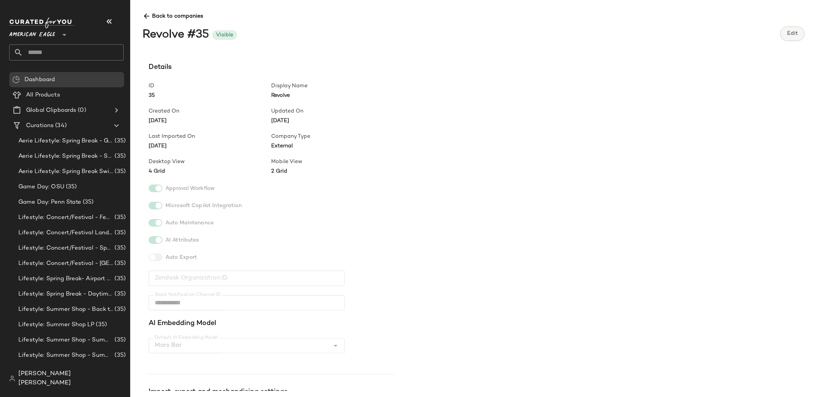
click at [801, 38] on button "Edit" at bounding box center [793, 33] width 25 height 15
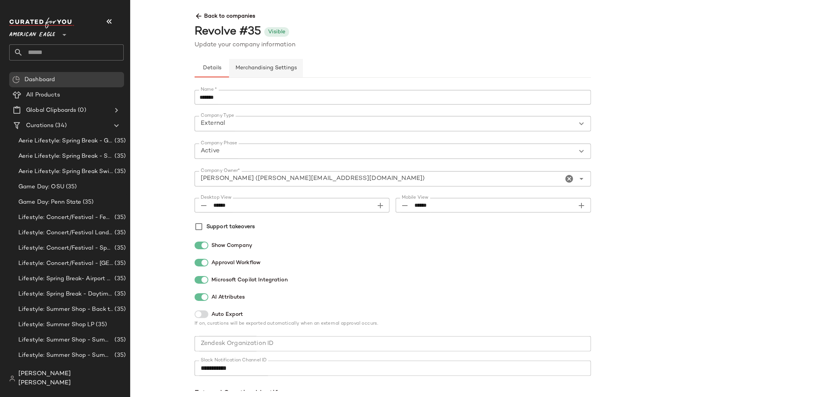
click at [281, 69] on span "Merchandising Settings" at bounding box center [266, 68] width 62 height 6
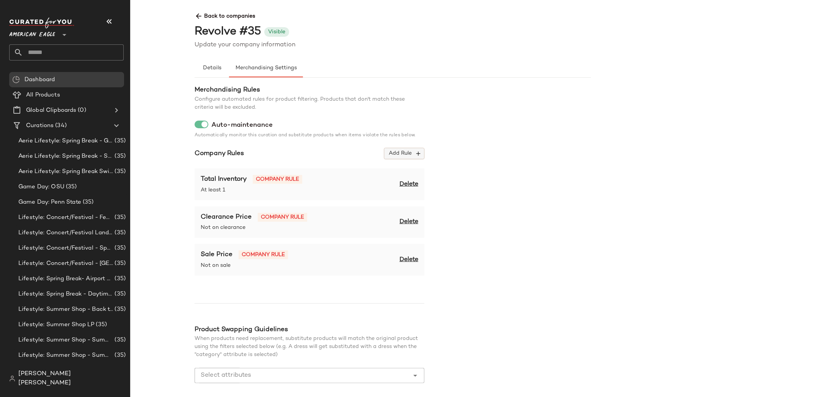
click at [409, 157] on span "Add Rule" at bounding box center [405, 153] width 32 height 7
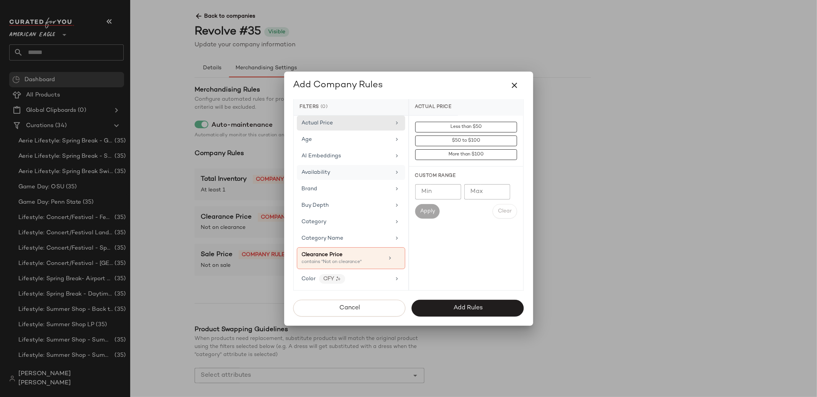
click at [372, 174] on div "Availability" at bounding box center [346, 173] width 89 height 8
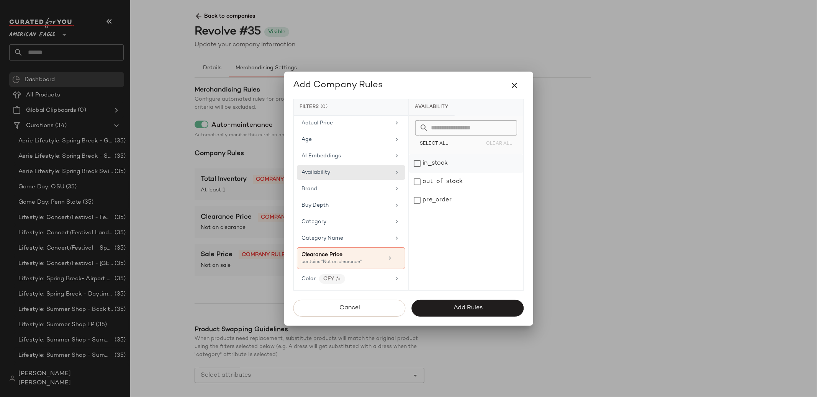
click at [458, 167] on div "in_stock" at bounding box center [466, 163] width 114 height 18
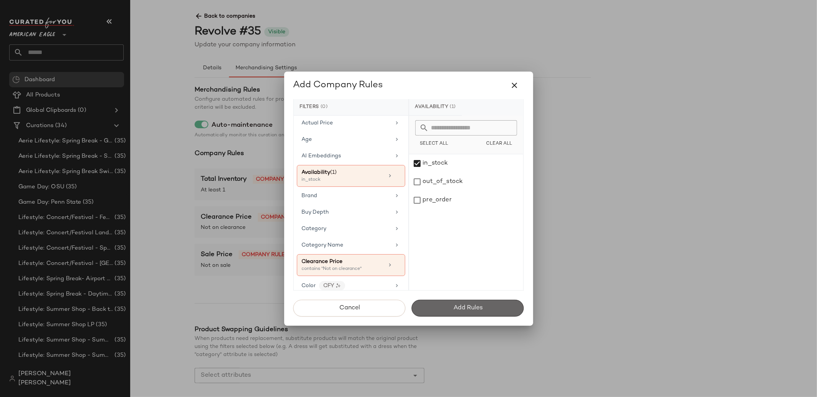
click at [459, 304] on button "Add Rules" at bounding box center [468, 308] width 112 height 17
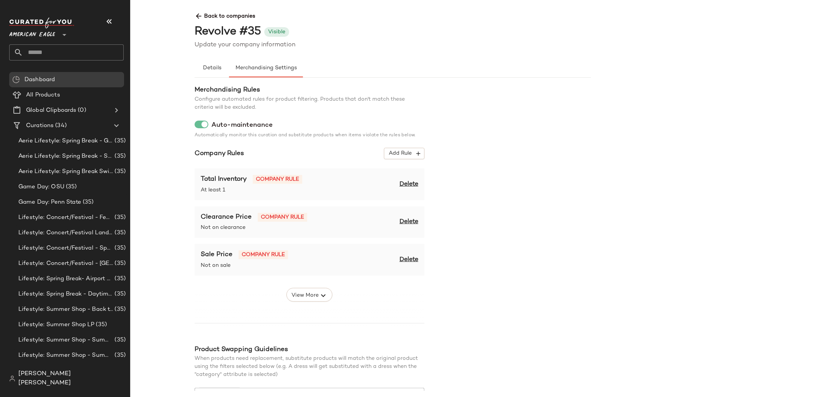
click at [408, 184] on span "Delete" at bounding box center [409, 184] width 19 height 9
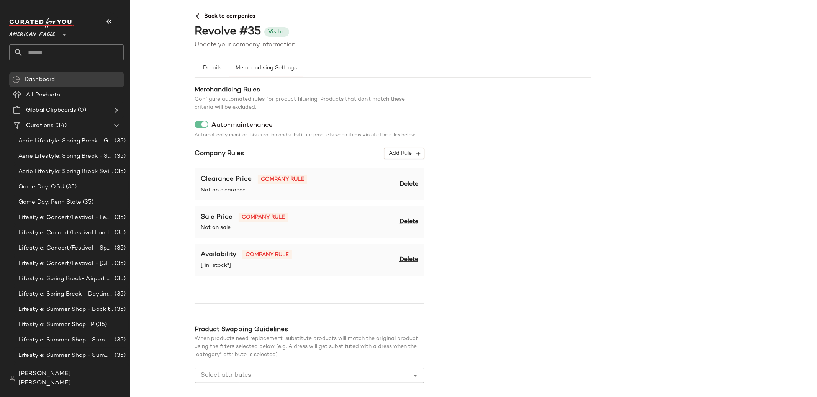
scroll to position [33, 0]
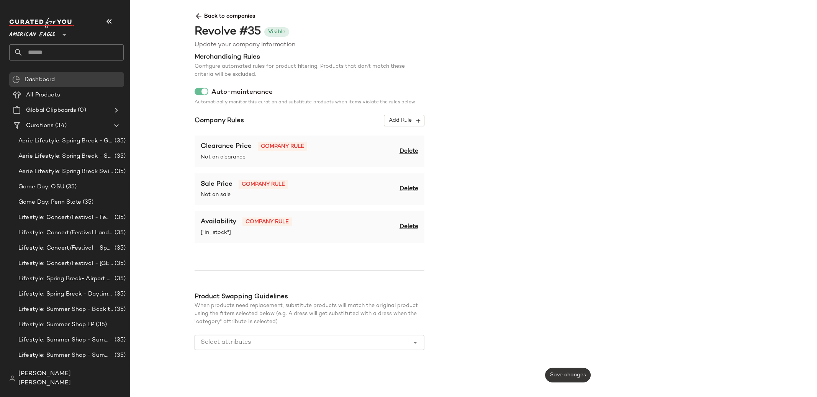
click at [569, 376] on span "Save changes" at bounding box center [568, 375] width 36 height 6
click at [199, 21] on div "Back to companies Revolve #35 Visible Update your company information" at bounding box center [591, 28] width 805 height 44
click at [199, 17] on icon at bounding box center [199, 16] width 8 height 8
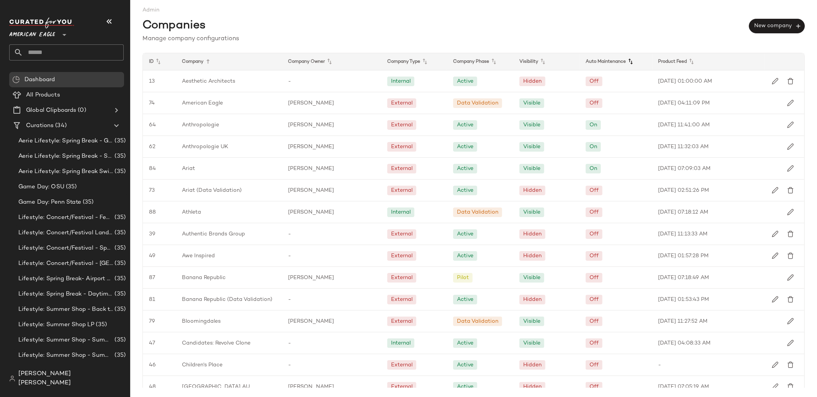
click at [628, 61] on icon at bounding box center [630, 61] width 9 height 9
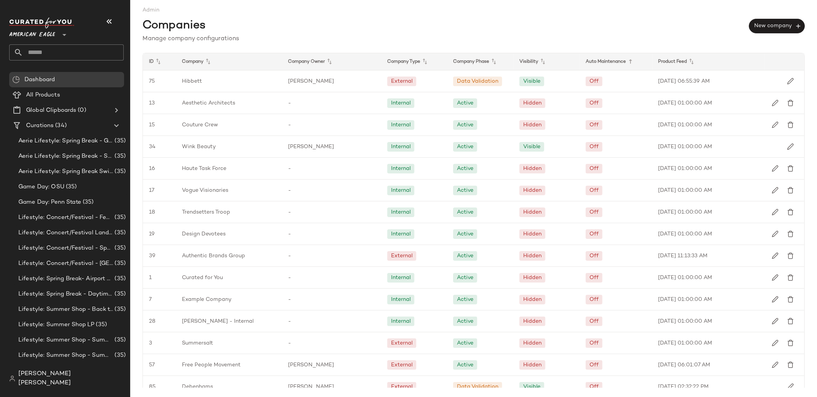
click at [628, 61] on icon at bounding box center [630, 61] width 9 height 9
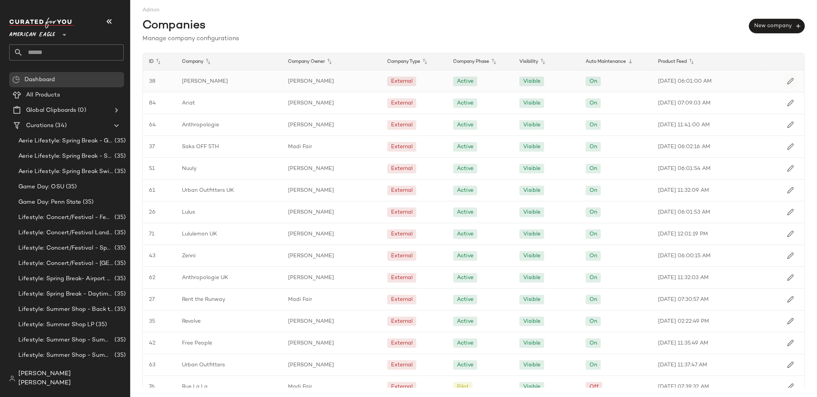
click at [787, 79] on img "button" at bounding box center [790, 81] width 7 height 7
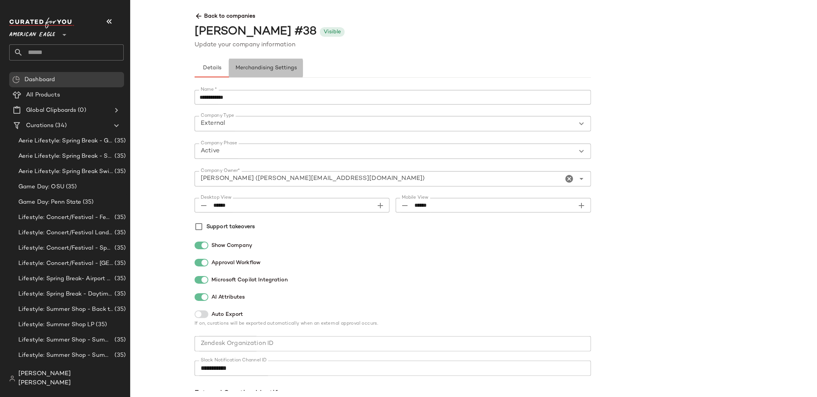
click at [275, 74] on button "Merchandising Settings" at bounding box center [266, 68] width 74 height 18
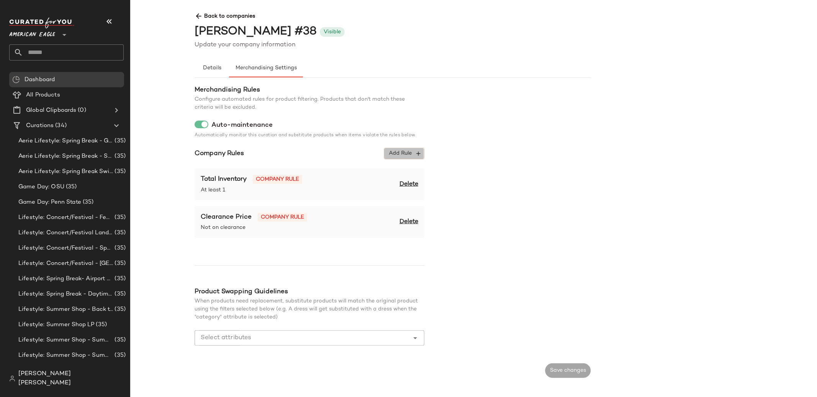
click at [399, 154] on span "Add Rule" at bounding box center [405, 153] width 32 height 7
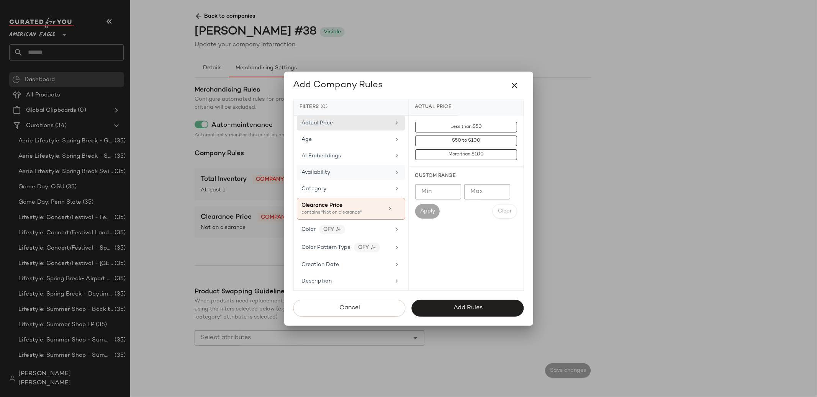
click at [363, 177] on div "Availability" at bounding box center [351, 172] width 108 height 15
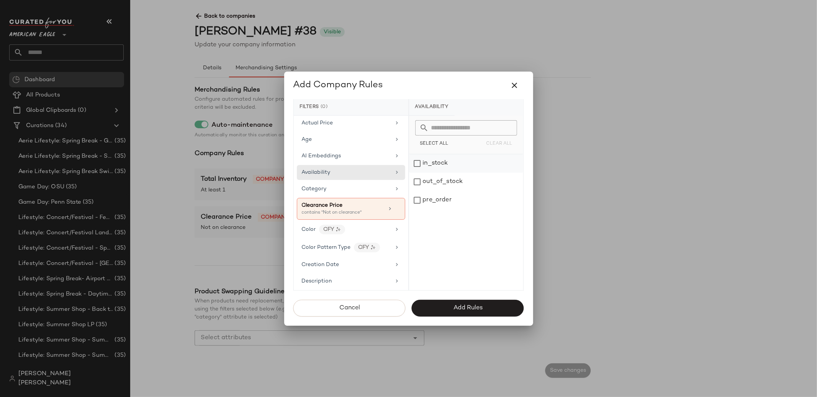
click at [415, 164] on div "in_stock" at bounding box center [466, 163] width 114 height 18
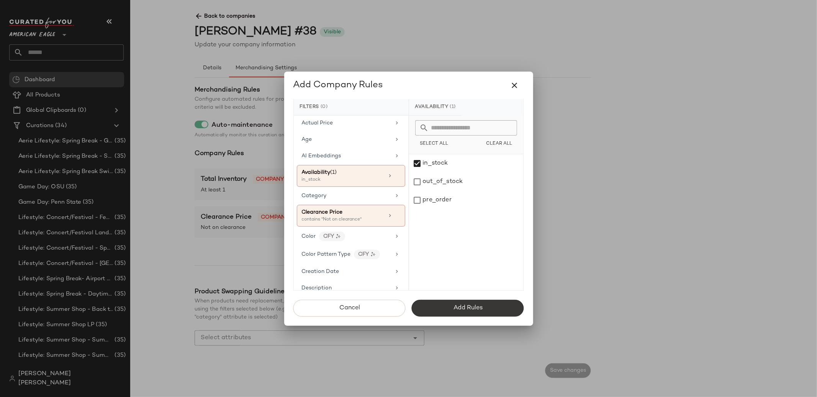
click at [468, 303] on button "Add Rules" at bounding box center [468, 308] width 112 height 17
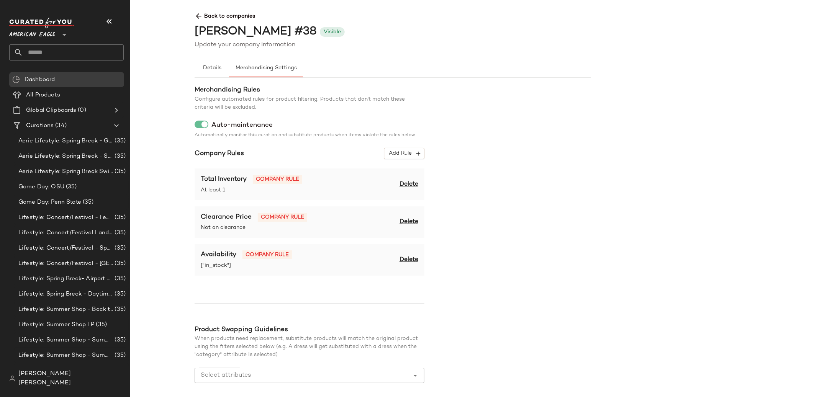
click at [405, 185] on span "Delete" at bounding box center [409, 184] width 19 height 9
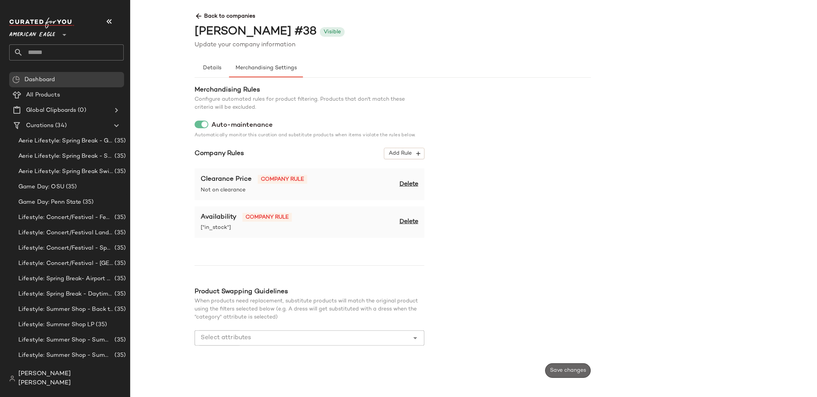
click at [558, 369] on span "Save changes" at bounding box center [568, 371] width 36 height 6
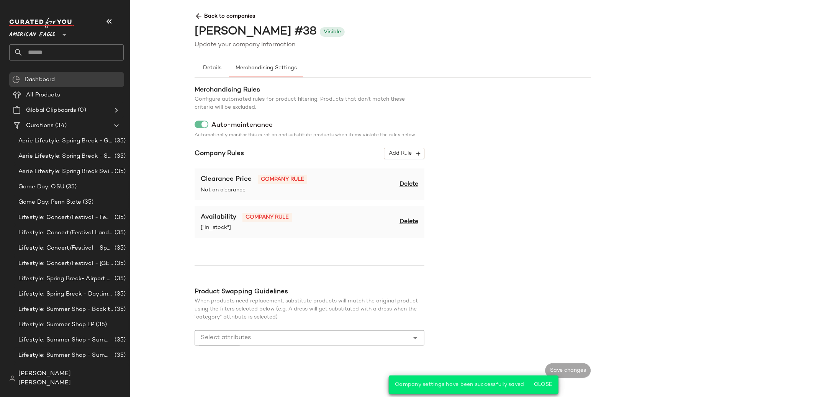
click at [244, 20] on span "Back to companies" at bounding box center [591, 13] width 793 height 14
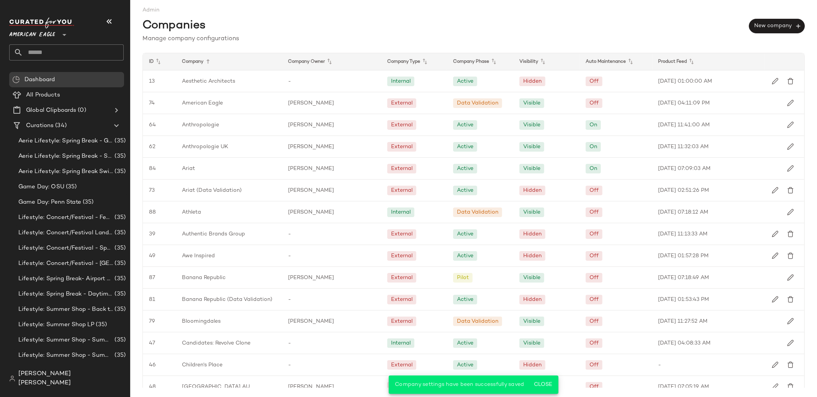
click at [597, 62] on div "Auto Maintenance" at bounding box center [616, 61] width 73 height 17
click at [626, 63] on icon at bounding box center [630, 61] width 9 height 9
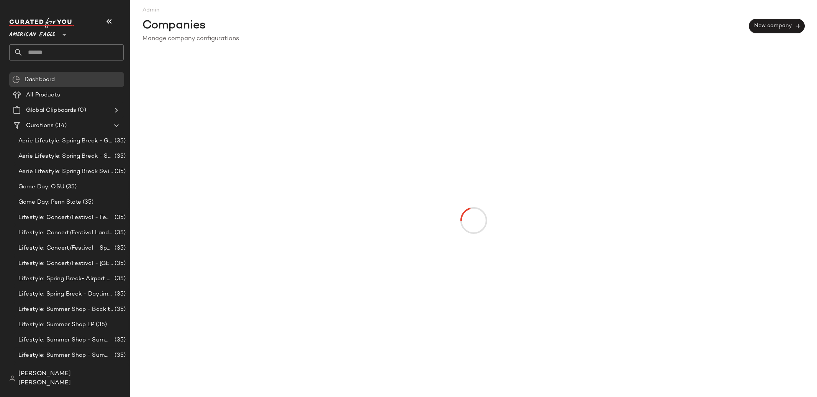
click at [625, 63] on div at bounding box center [473, 220] width 659 height 332
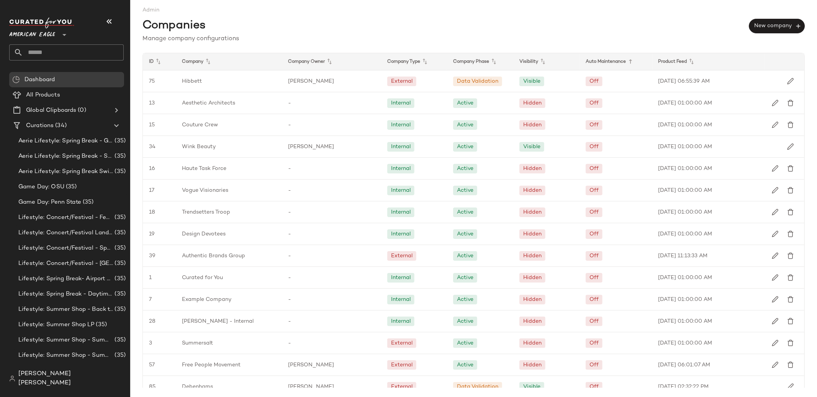
click at [626, 63] on icon at bounding box center [630, 61] width 9 height 9
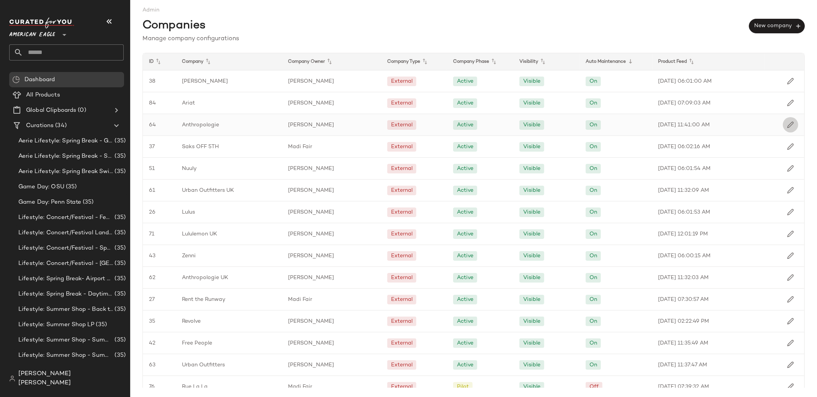
click at [787, 127] on img "button" at bounding box center [790, 124] width 7 height 7
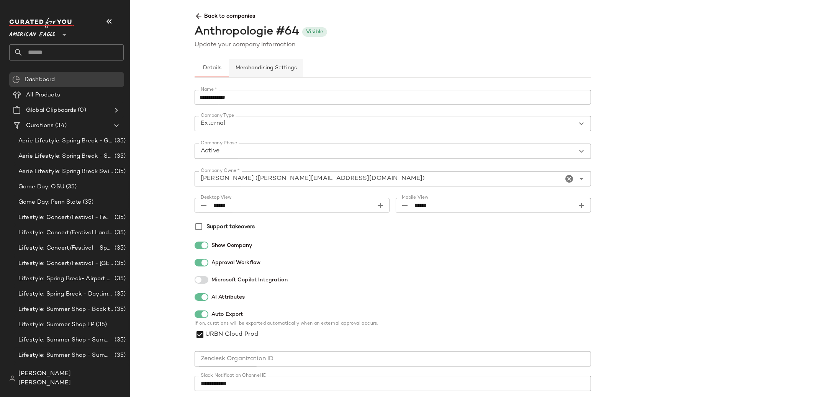
click at [257, 71] on span "Merchandising Settings" at bounding box center [266, 68] width 62 height 6
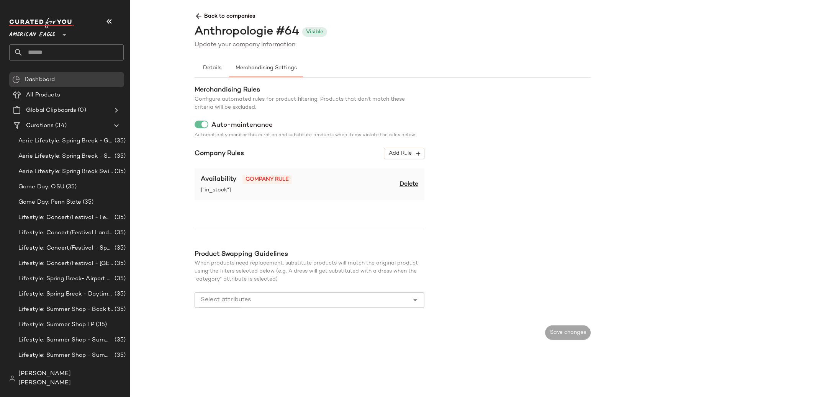
click at [224, 15] on span "Back to companies" at bounding box center [591, 13] width 793 height 14
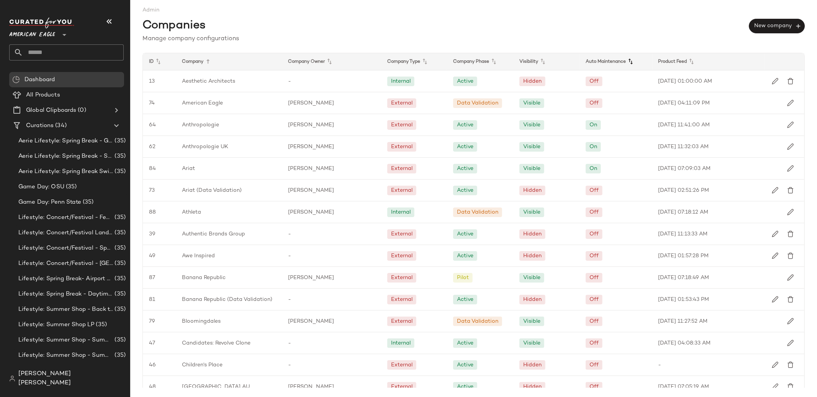
click at [630, 61] on icon at bounding box center [630, 61] width 9 height 9
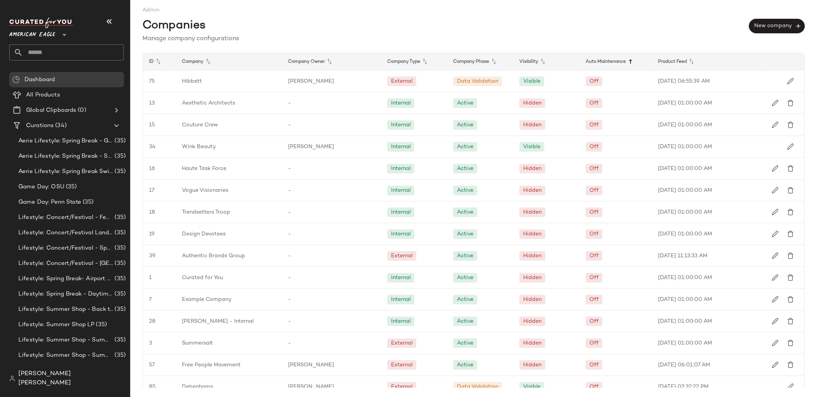
click at [630, 61] on icon at bounding box center [630, 61] width 9 height 9
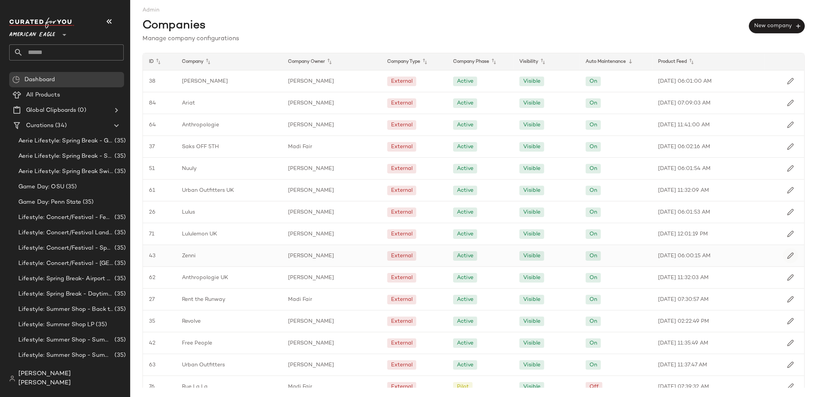
click at [787, 256] on img "button" at bounding box center [790, 256] width 7 height 7
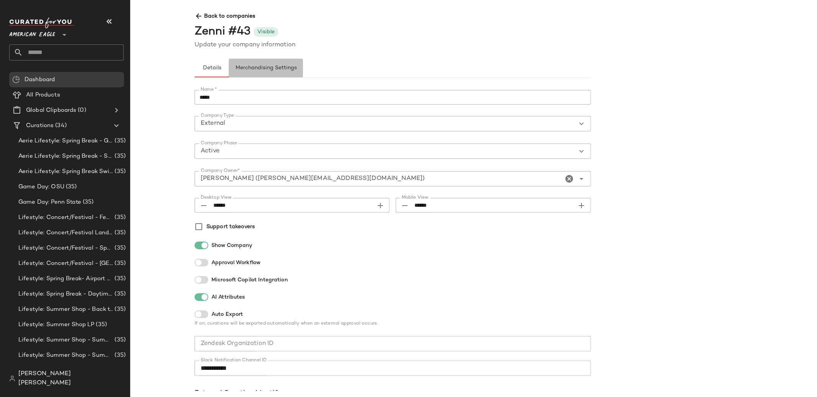
click at [280, 62] on button "Merchandising Settings" at bounding box center [266, 68] width 74 height 18
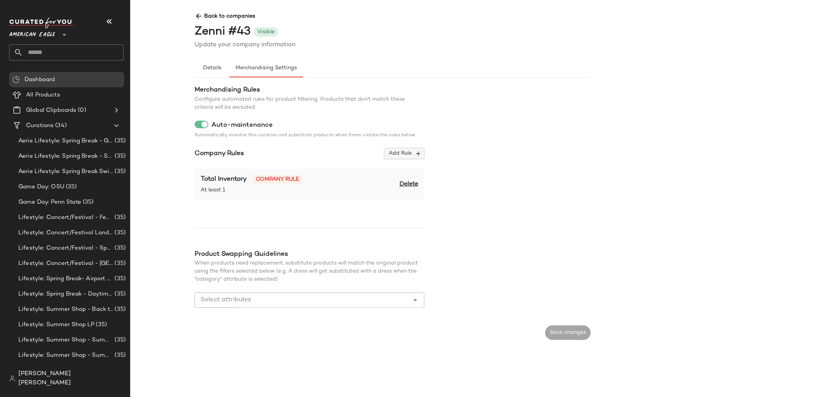
click at [406, 156] on span "Add Rule" at bounding box center [405, 153] width 32 height 7
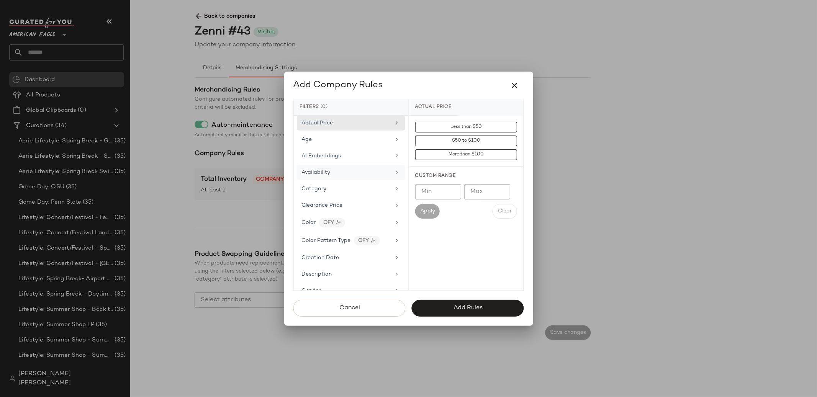
click at [342, 169] on div "Availability" at bounding box center [346, 173] width 89 height 8
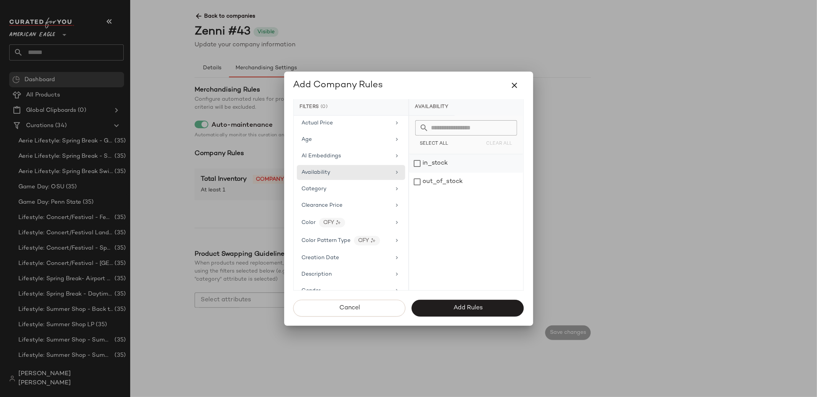
click at [436, 162] on div "in_stock" at bounding box center [466, 163] width 114 height 18
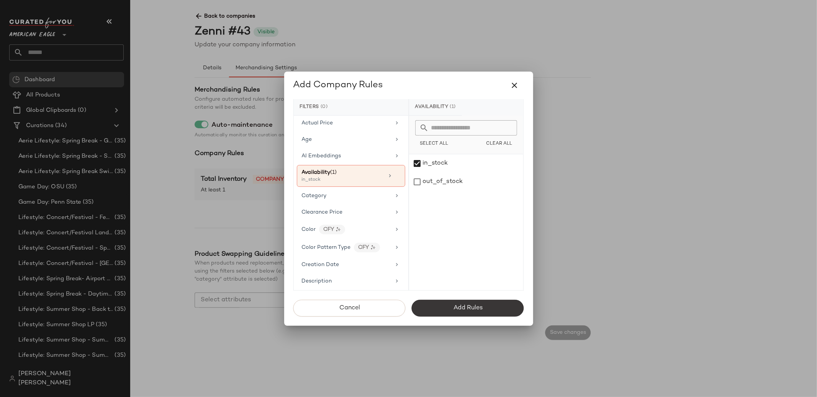
click at [462, 303] on button "Add Rules" at bounding box center [468, 308] width 112 height 17
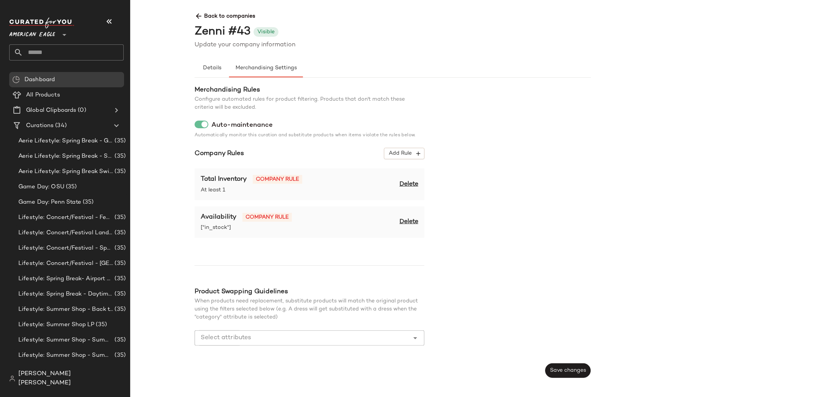
click at [410, 184] on span "Delete" at bounding box center [409, 184] width 19 height 9
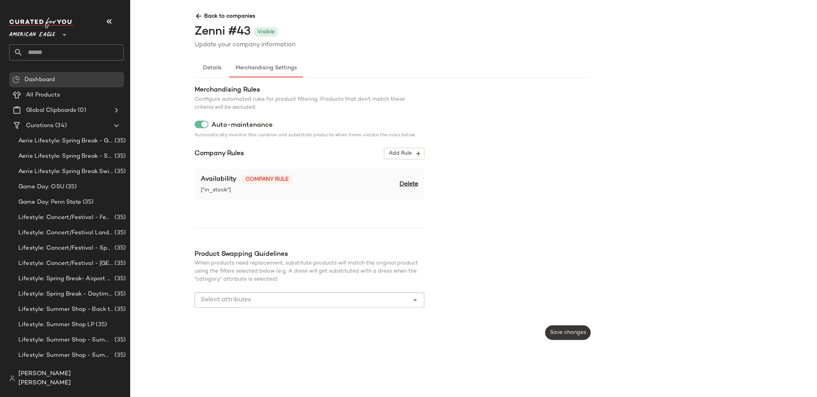
click at [556, 336] on button "Save changes" at bounding box center [568, 333] width 46 height 15
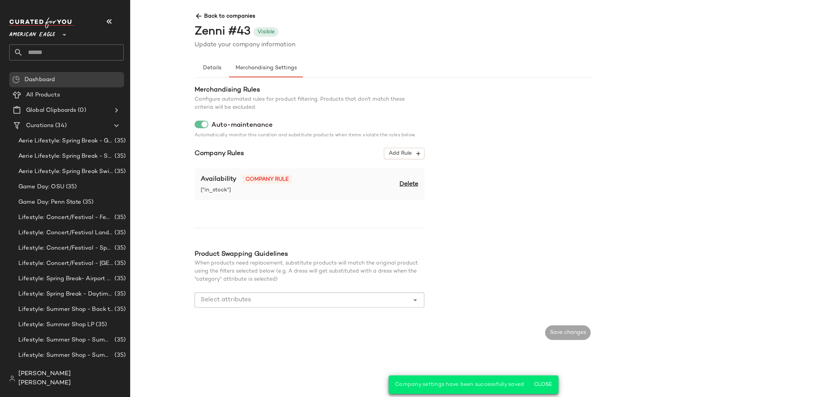
click at [220, 16] on span "Back to companies" at bounding box center [591, 13] width 793 height 14
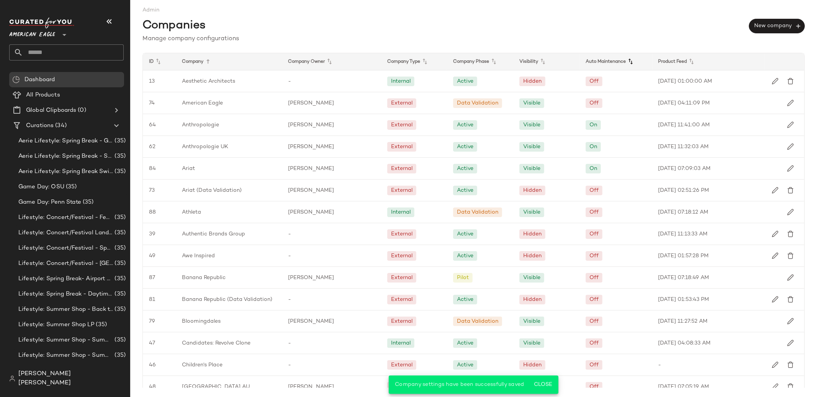
click at [628, 64] on icon at bounding box center [630, 61] width 9 height 9
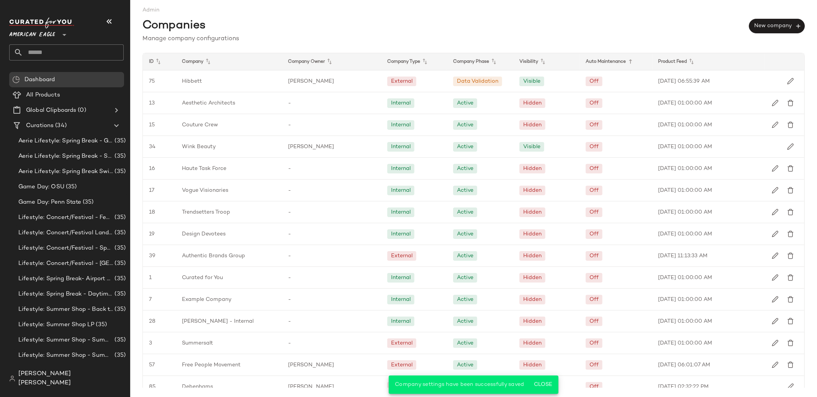
click at [628, 64] on icon at bounding box center [630, 61] width 9 height 9
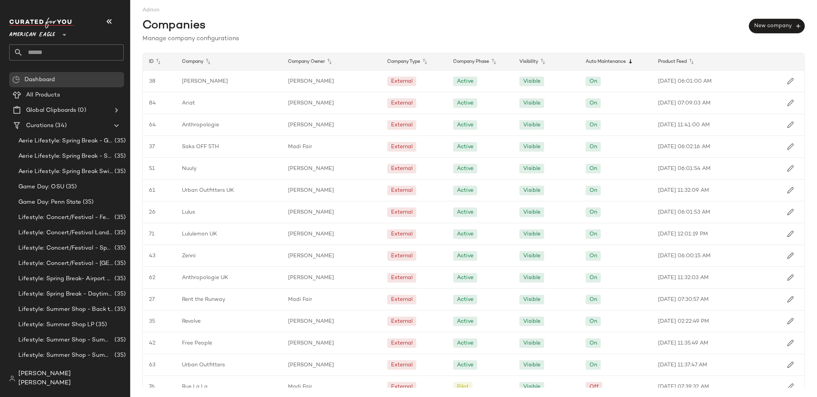
click at [626, 62] on icon at bounding box center [630, 61] width 9 height 9
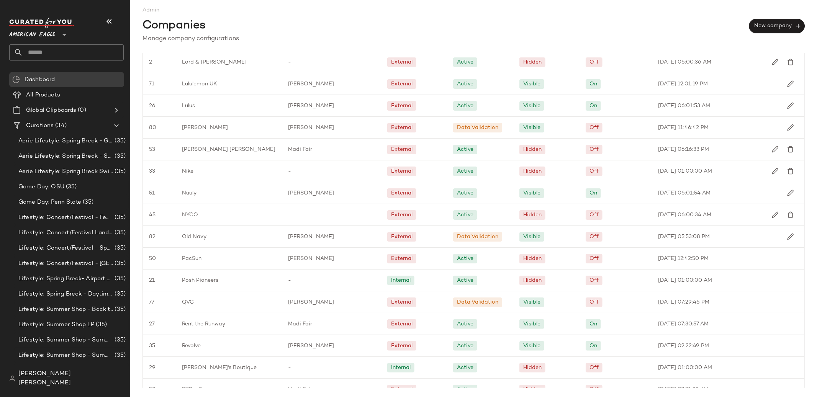
scroll to position [802, 0]
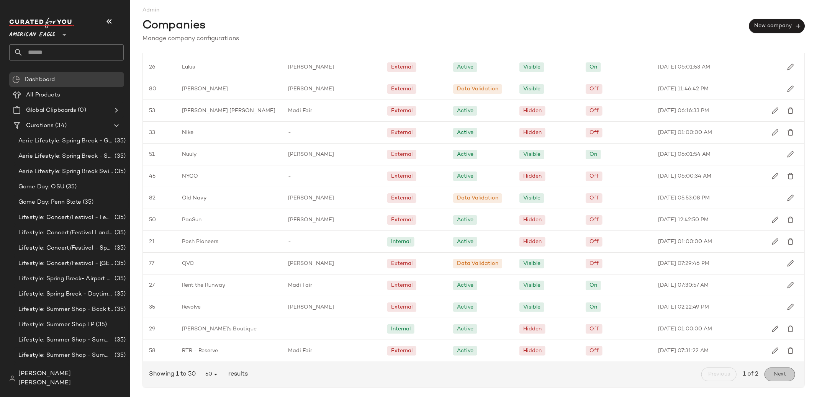
click at [777, 375] on span "Next" at bounding box center [780, 375] width 13 height 6
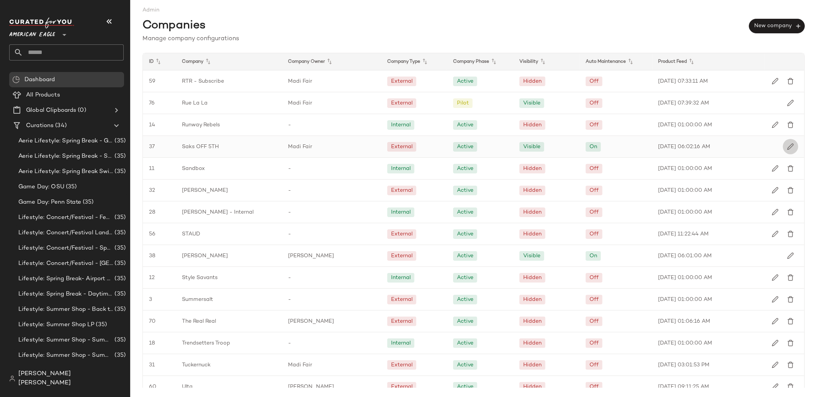
click at [789, 148] on img "button" at bounding box center [790, 146] width 7 height 7
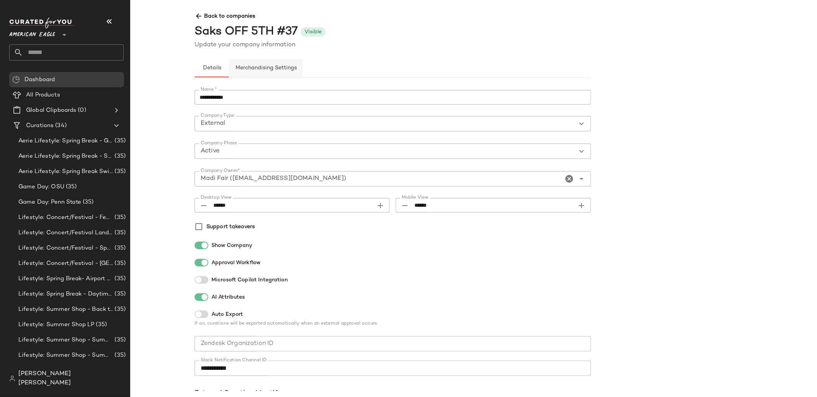
click at [243, 67] on span "Merchandising Settings" at bounding box center [266, 68] width 62 height 6
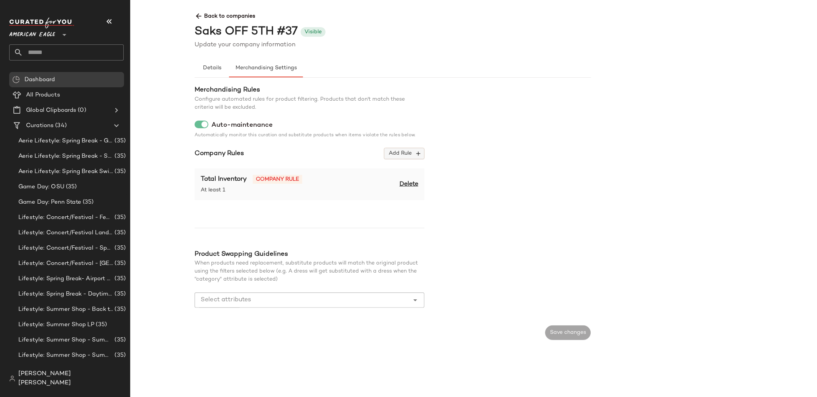
click at [404, 155] on span "Add Rule" at bounding box center [405, 153] width 32 height 7
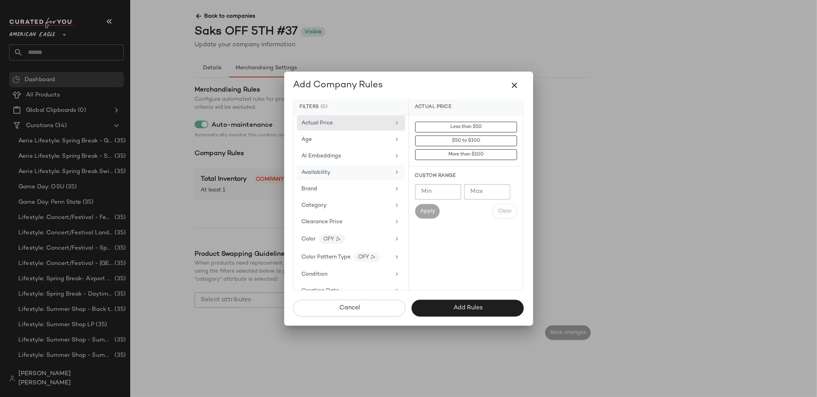
click at [374, 166] on div "Availability" at bounding box center [351, 172] width 108 height 15
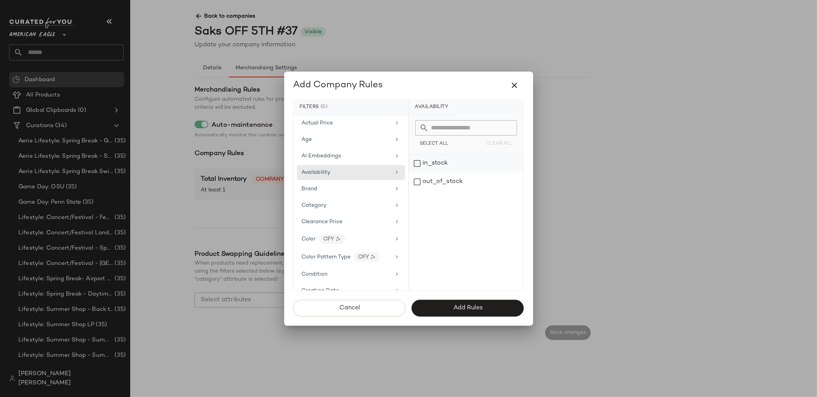
click at [423, 160] on div "in_stock" at bounding box center [466, 163] width 114 height 18
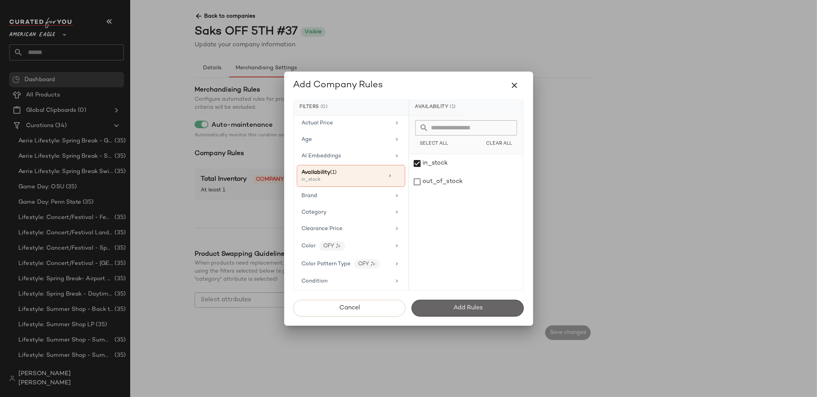
click at [474, 311] on span "Add Rules" at bounding box center [468, 308] width 30 height 7
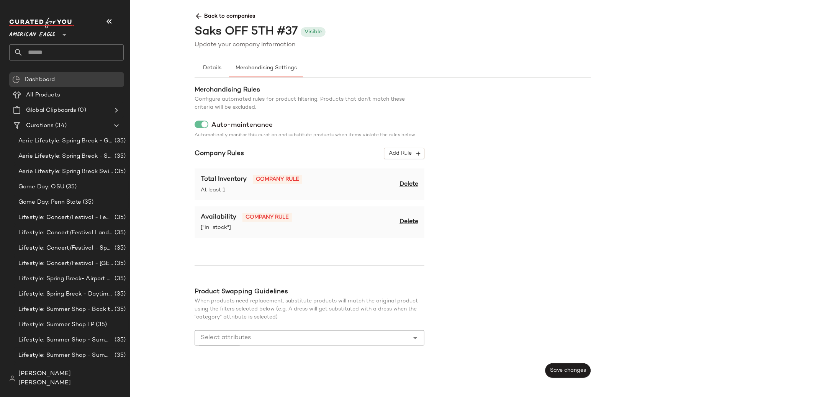
click at [413, 184] on span "Delete" at bounding box center [409, 184] width 19 height 9
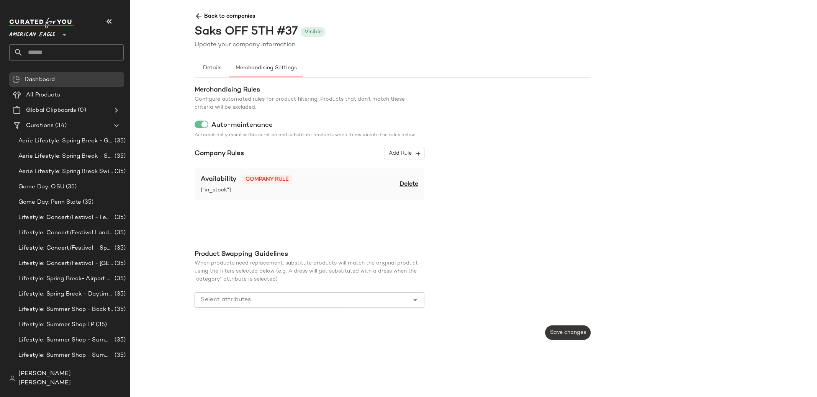
click at [553, 333] on span "Save changes" at bounding box center [568, 333] width 36 height 6
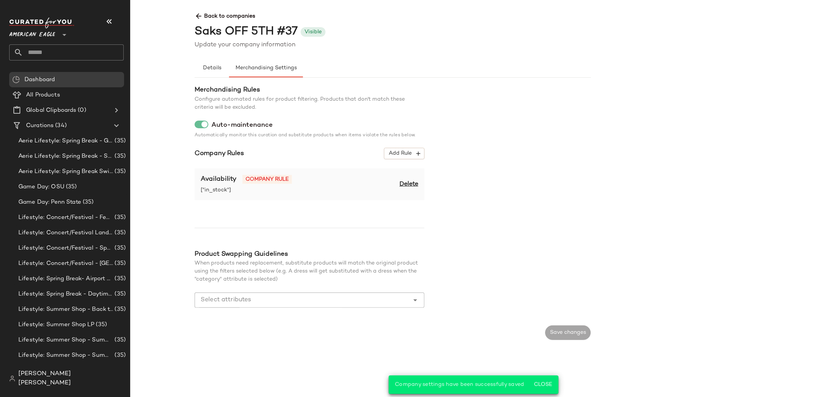
click at [195, 16] on icon at bounding box center [199, 16] width 8 height 8
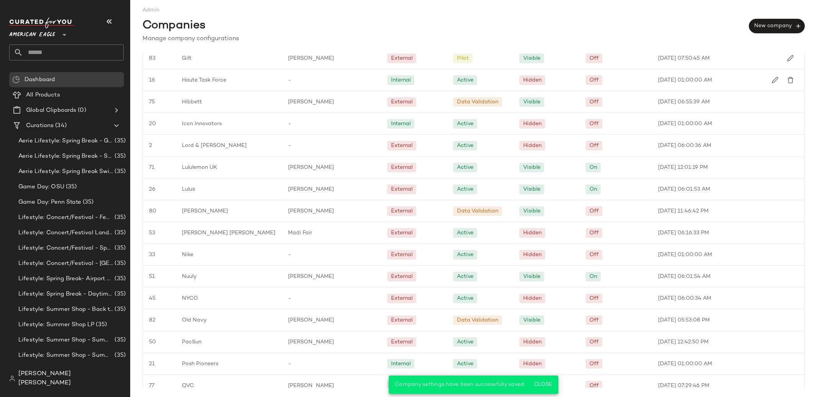
scroll to position [802, 0]
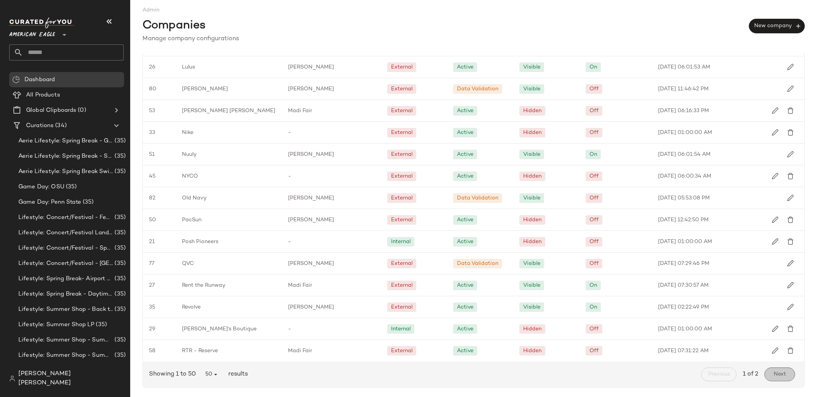
click at [789, 378] on button "Next" at bounding box center [780, 375] width 31 height 14
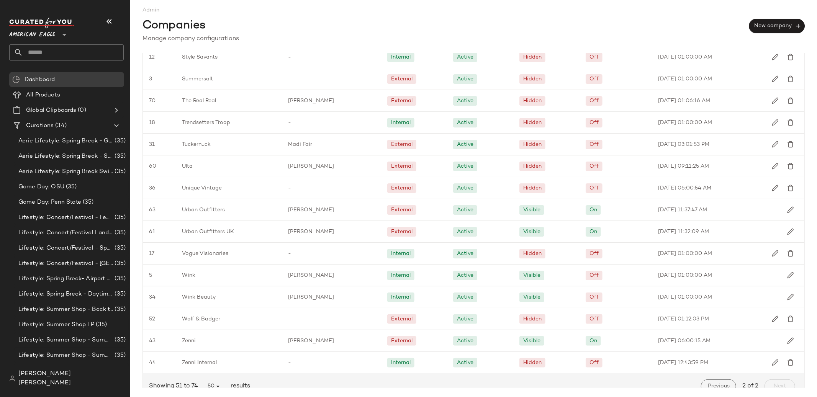
scroll to position [233, 0]
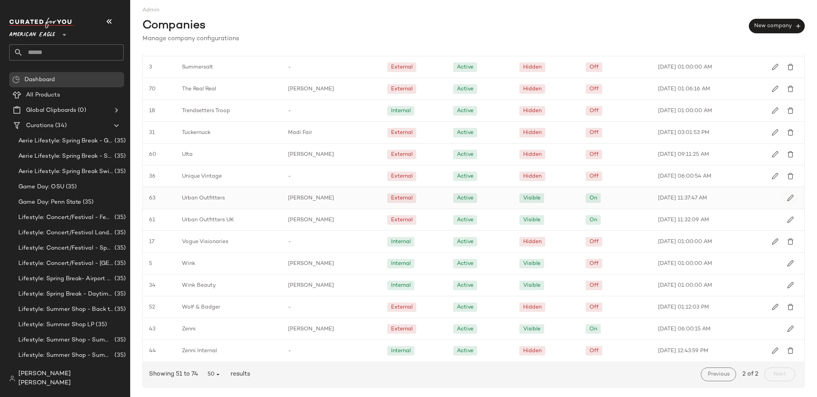
click at [789, 198] on img "button" at bounding box center [790, 198] width 7 height 7
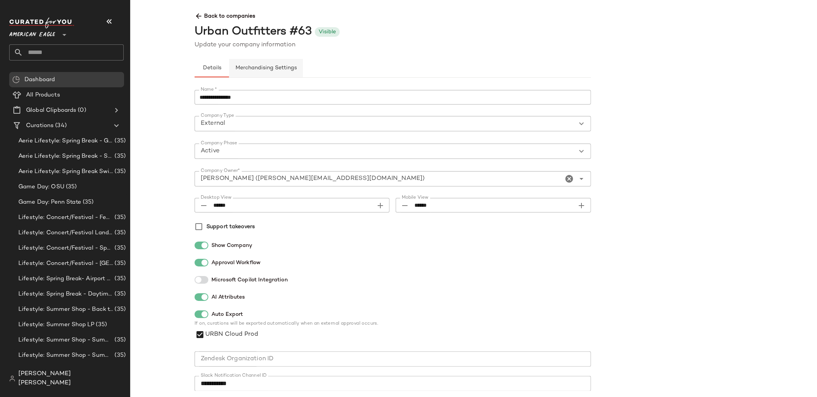
click at [278, 71] on button "Merchandising Settings" at bounding box center [266, 68] width 74 height 18
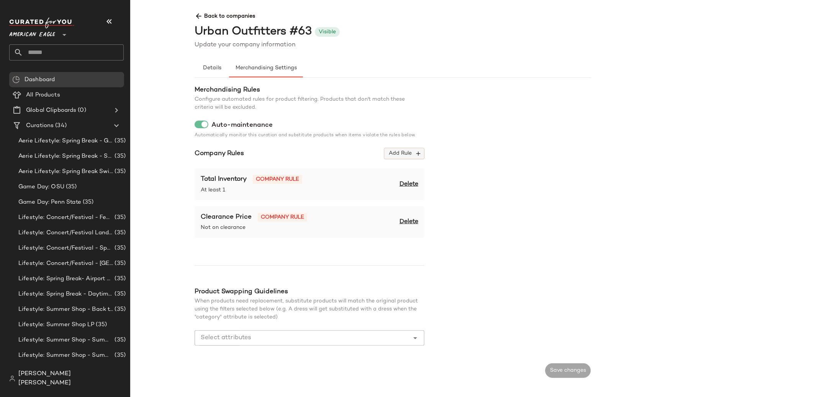
click at [410, 157] on span "Add Rule" at bounding box center [405, 153] width 32 height 7
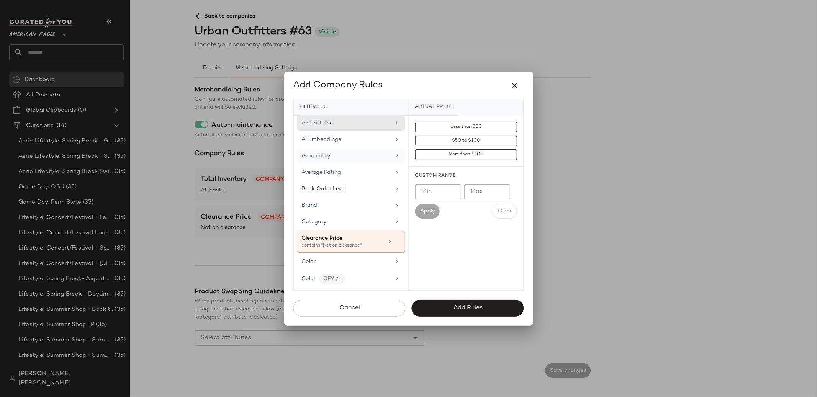
click at [351, 159] on div "Availability" at bounding box center [346, 156] width 89 height 8
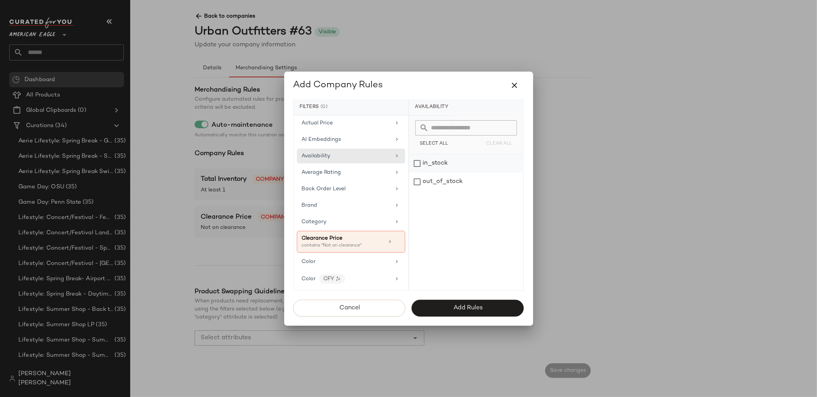
click at [430, 170] on div "in_stock" at bounding box center [466, 163] width 114 height 18
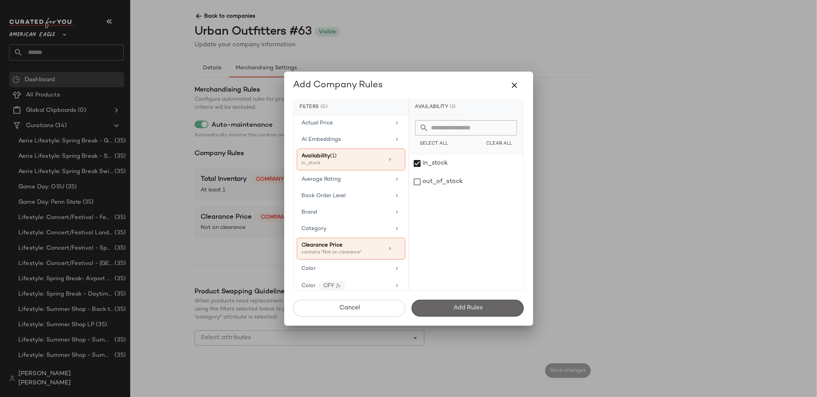
click at [462, 303] on button "Add Rules" at bounding box center [468, 308] width 112 height 17
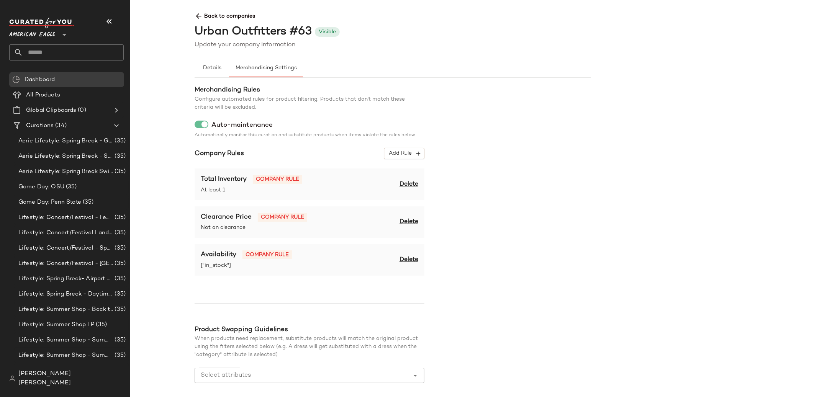
click at [408, 184] on span "Delete" at bounding box center [409, 184] width 19 height 9
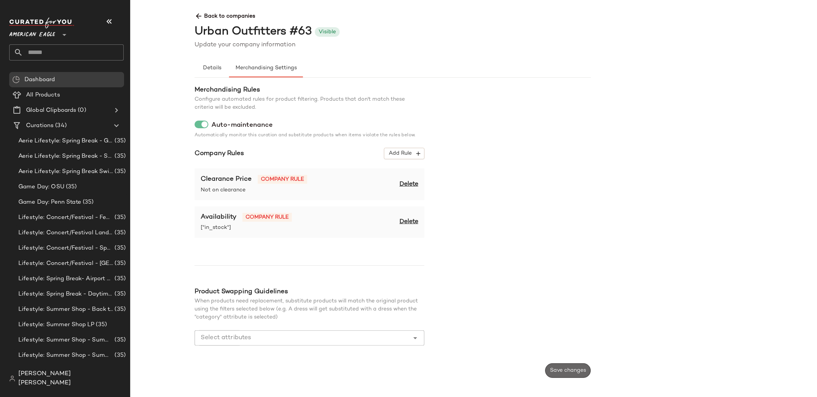
click at [569, 372] on span "Save changes" at bounding box center [568, 371] width 36 height 6
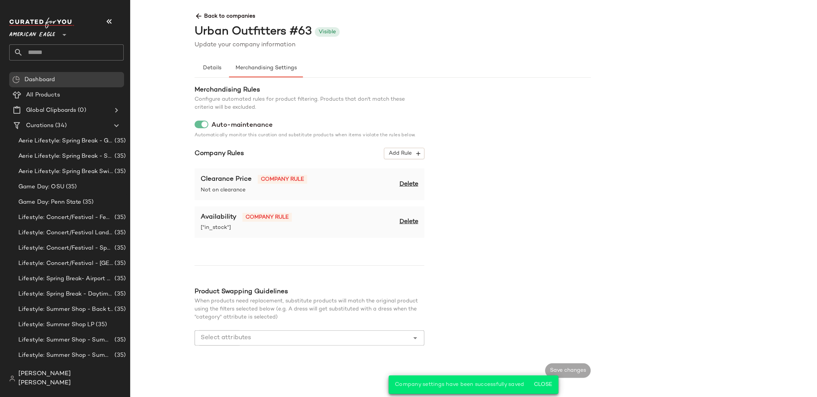
click at [203, 16] on span "Back to companies" at bounding box center [591, 13] width 793 height 14
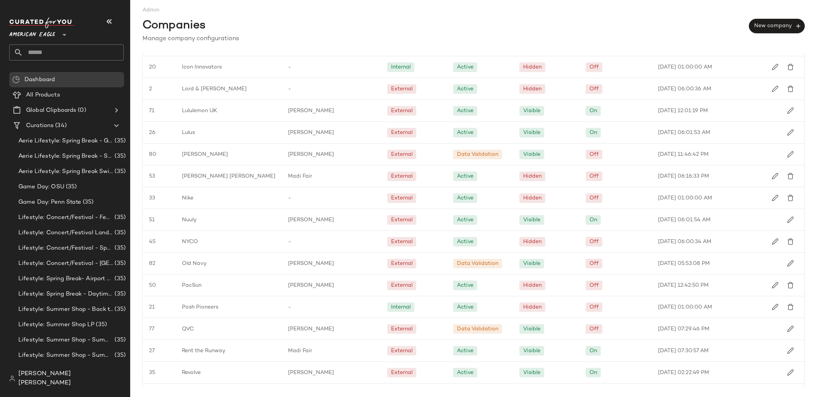
scroll to position [802, 0]
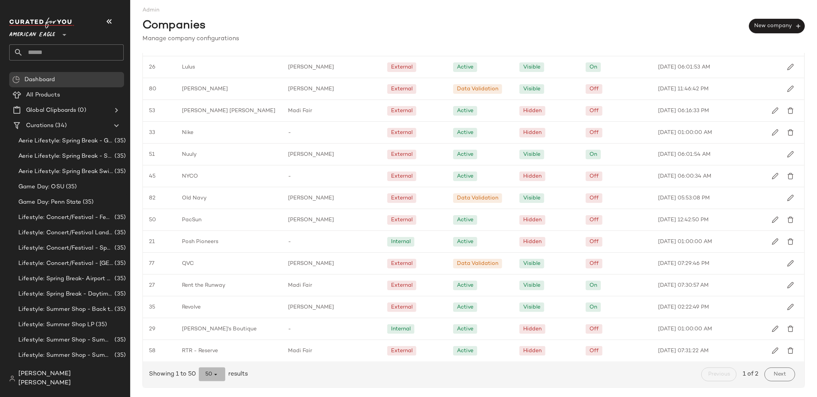
click at [209, 372] on span "50" at bounding box center [212, 374] width 14 height 7
click at [219, 357] on div "All" at bounding box center [212, 355] width 14 height 9
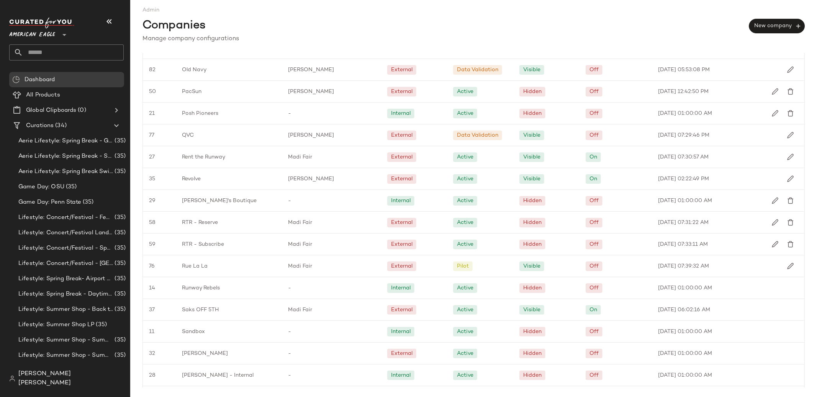
scroll to position [1327, 0]
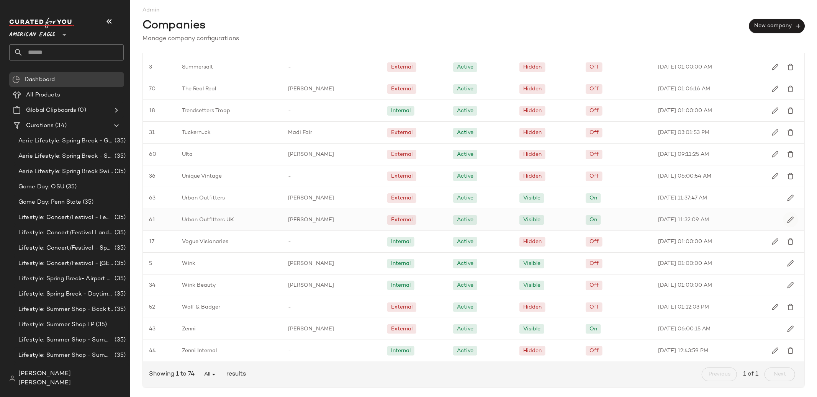
click at [787, 221] on img "button" at bounding box center [790, 219] width 7 height 7
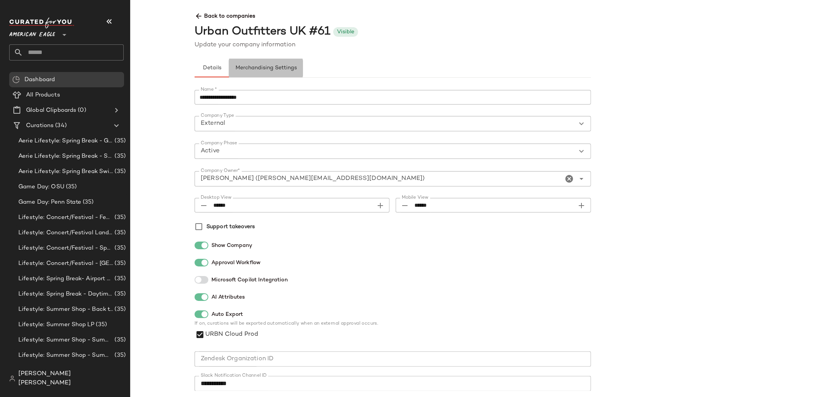
click at [277, 71] on span "Merchandising Settings" at bounding box center [266, 68] width 62 height 6
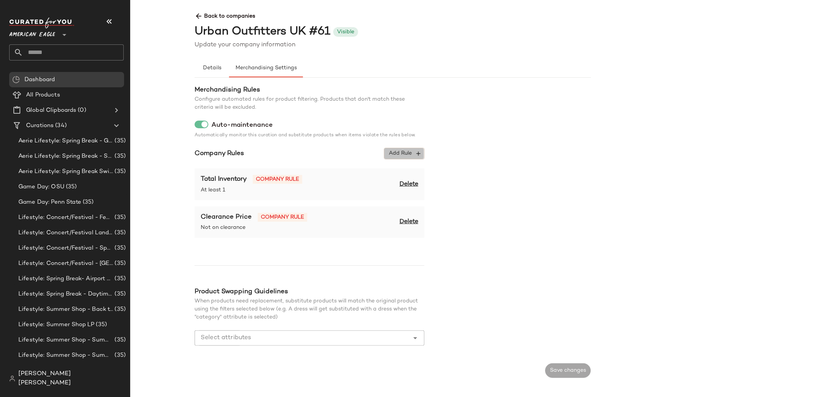
click at [397, 157] on button "Add Rule" at bounding box center [404, 153] width 40 height 11
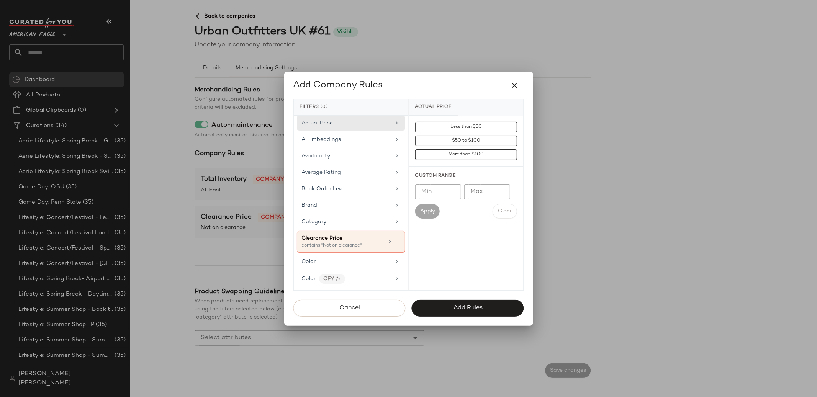
click at [374, 164] on div "Actual Price AI Embeddings Availability Average Rating Back Order Level Brand C…" at bounding box center [351, 203] width 115 height 175
click at [374, 158] on div "Availability" at bounding box center [346, 156] width 89 height 8
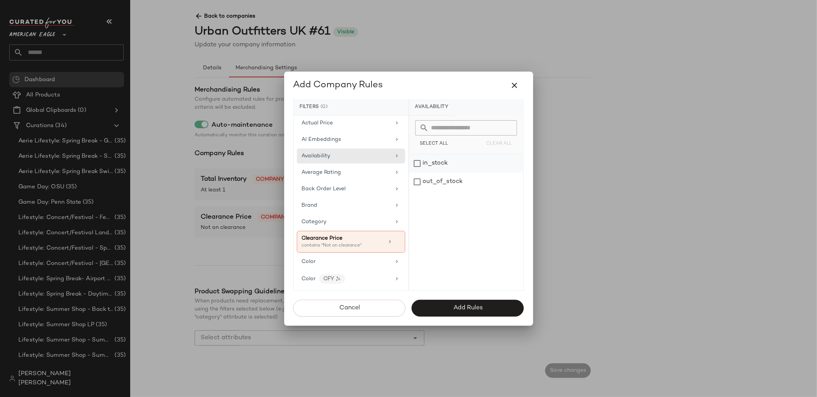
click at [418, 160] on div "in_stock" at bounding box center [466, 163] width 114 height 18
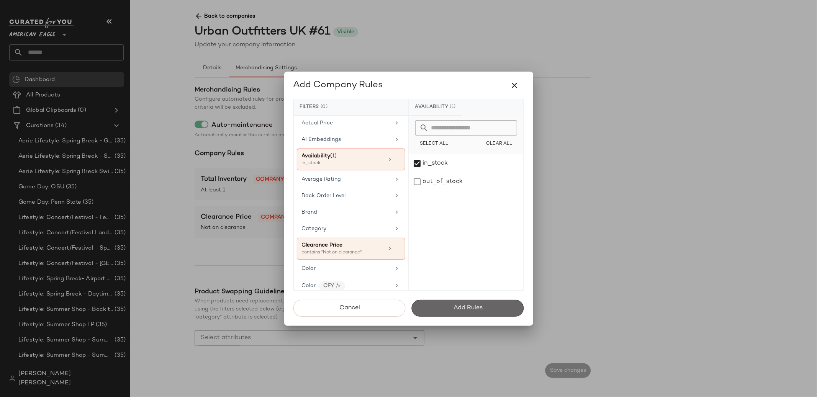
click at [484, 313] on button "Add Rules" at bounding box center [468, 308] width 112 height 17
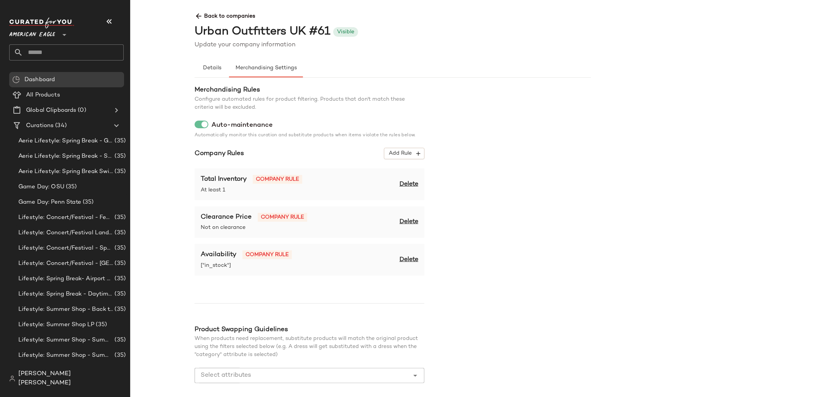
click at [412, 184] on span "Delete" at bounding box center [409, 184] width 19 height 9
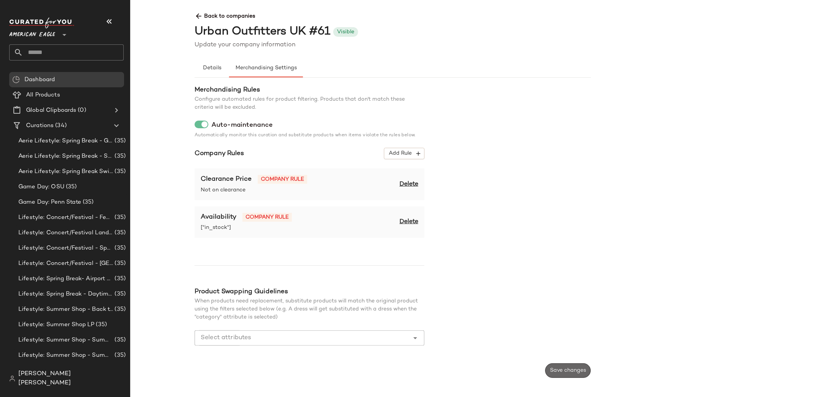
click at [575, 369] on span "Save changes" at bounding box center [568, 371] width 36 height 6
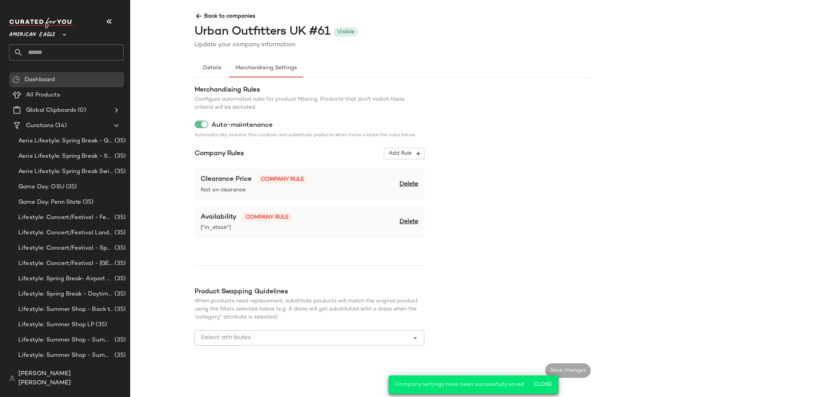
click at [217, 15] on span "Back to companies" at bounding box center [591, 13] width 793 height 14
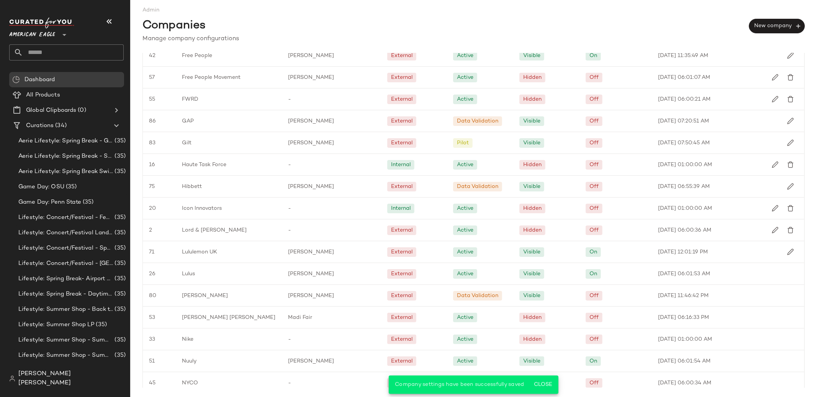
scroll to position [802, 0]
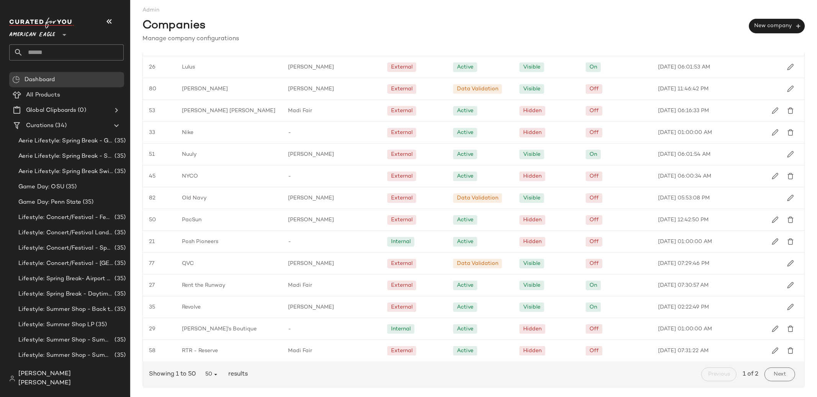
click at [213, 382] on div "Showing 1 to 50 50 results Previous 1 of 2 Next" at bounding box center [474, 375] width 662 height 26
click at [213, 377] on icon "button" at bounding box center [215, 374] width 7 height 7
click at [213, 358] on div "All" at bounding box center [212, 355] width 14 height 9
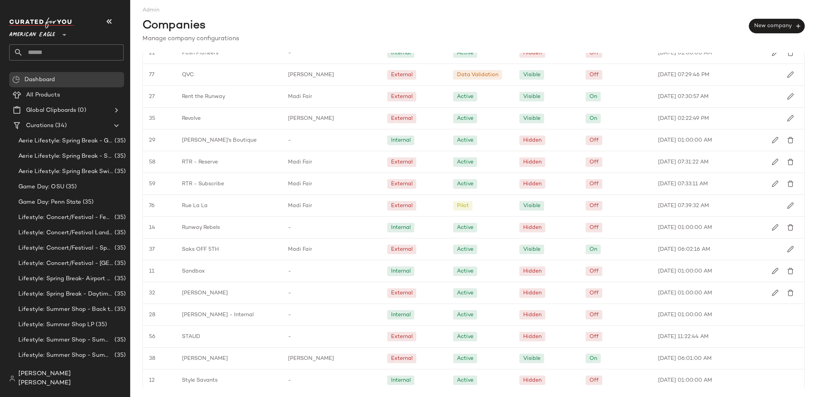
scroll to position [1327, 0]
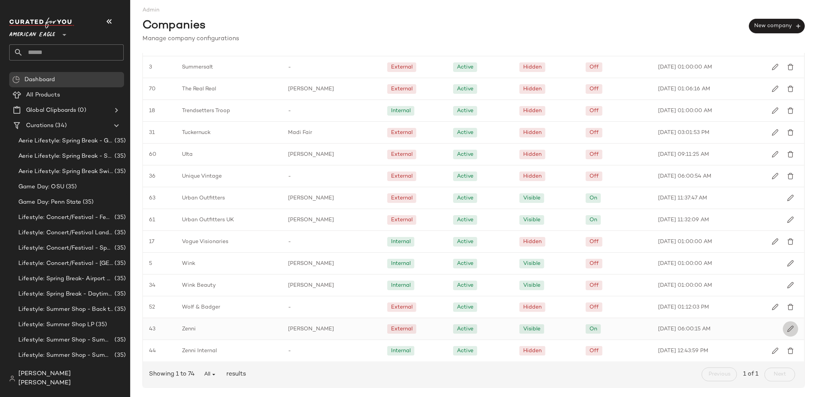
click at [789, 327] on img "button" at bounding box center [790, 329] width 7 height 7
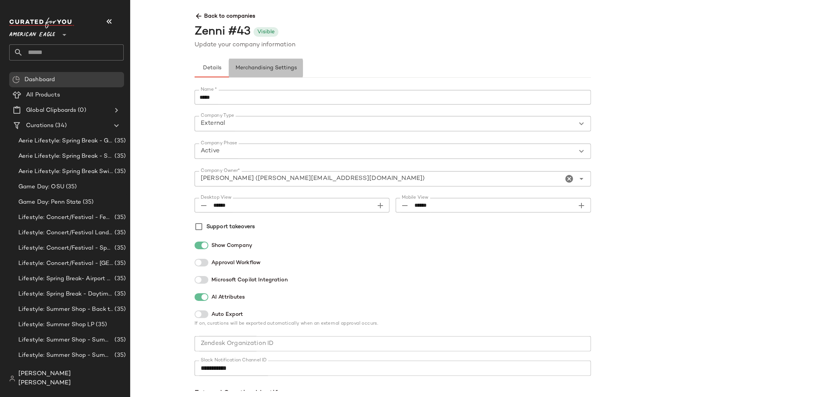
click at [260, 67] on span "Merchandising Settings" at bounding box center [266, 68] width 62 height 6
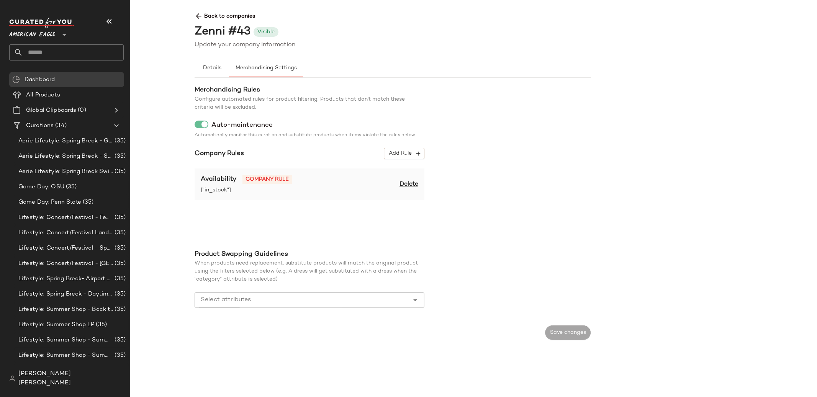
click at [204, 14] on span "Back to companies" at bounding box center [591, 13] width 793 height 14
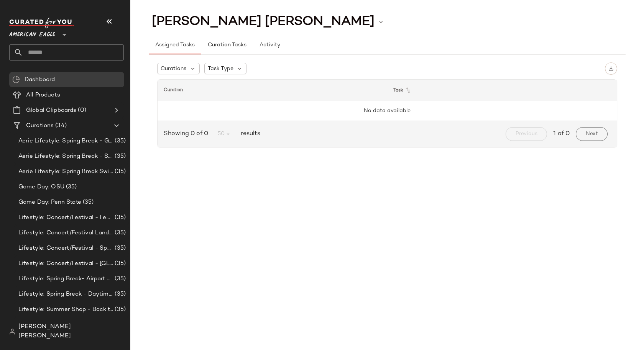
click at [52, 36] on span "American Eagle" at bounding box center [32, 33] width 46 height 14
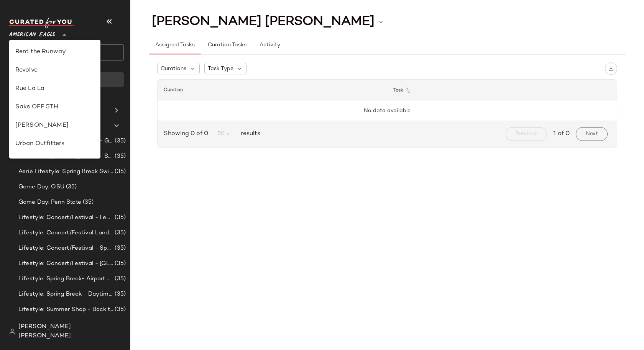
scroll to position [343, 0]
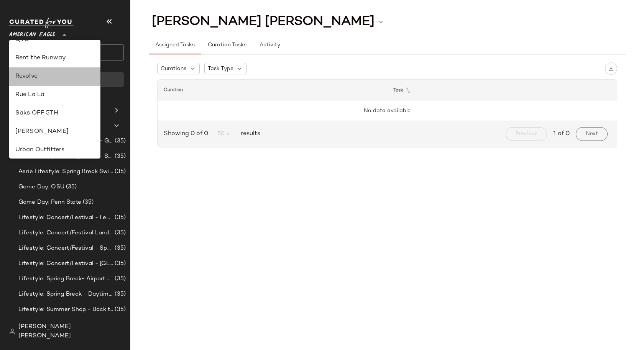
click at [56, 79] on div "Revolve" at bounding box center [54, 76] width 79 height 9
type input "**"
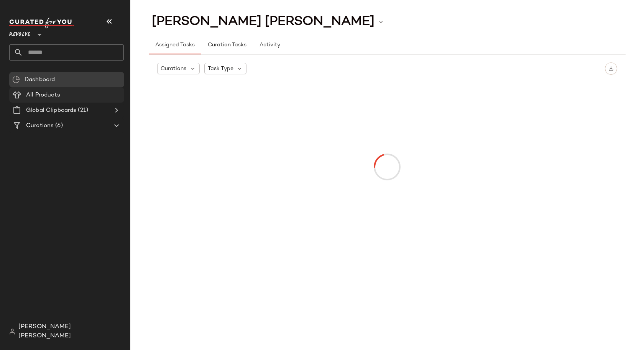
click at [72, 95] on div "All Products" at bounding box center [72, 95] width 97 height 9
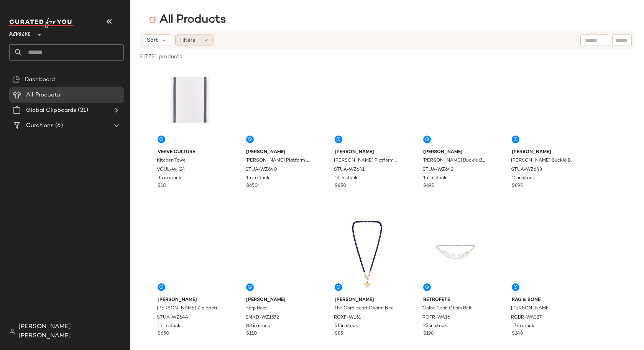
click at [203, 42] on icon at bounding box center [206, 40] width 6 height 6
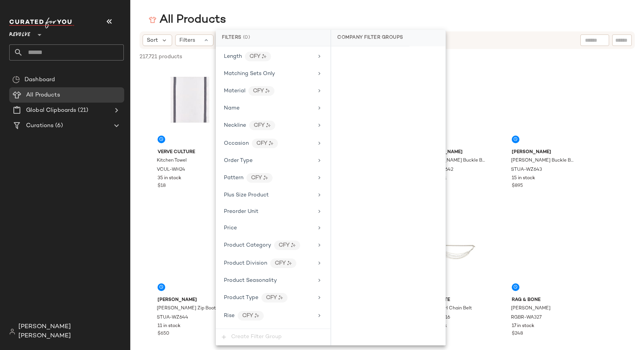
scroll to position [492, 0]
